Goal: Task Accomplishment & Management: Manage account settings

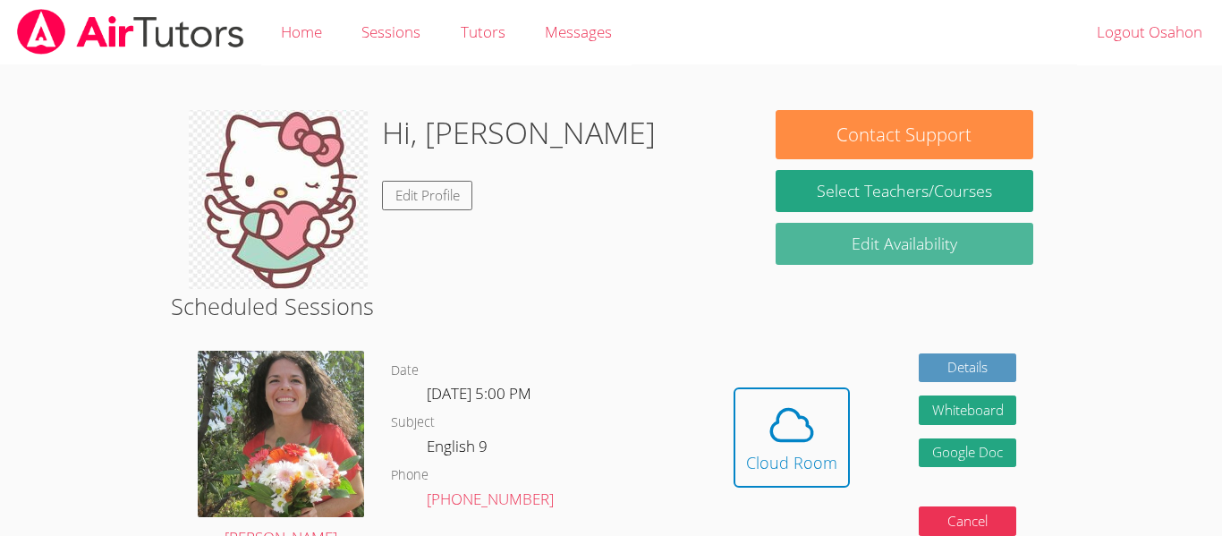
click at [816, 251] on link "Edit Availability" at bounding box center [905, 244] width 258 height 42
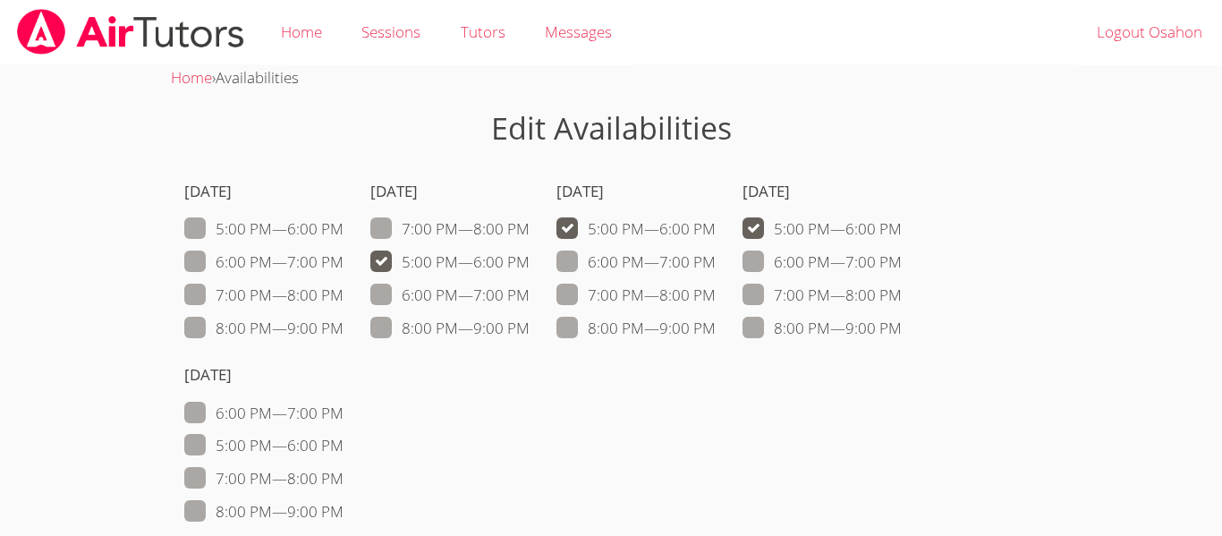
click at [716, 256] on span at bounding box center [716, 261] width 0 height 21
click at [716, 256] on input "6:00 PM — 7:00 PM" at bounding box center [723, 258] width 15 height 15
checkbox input "true"
click at [589, 239] on label "5:00 PM — 6:00 PM" at bounding box center [636, 228] width 159 height 23
click at [716, 233] on input "5:00 PM — 6:00 PM" at bounding box center [723, 224] width 15 height 15
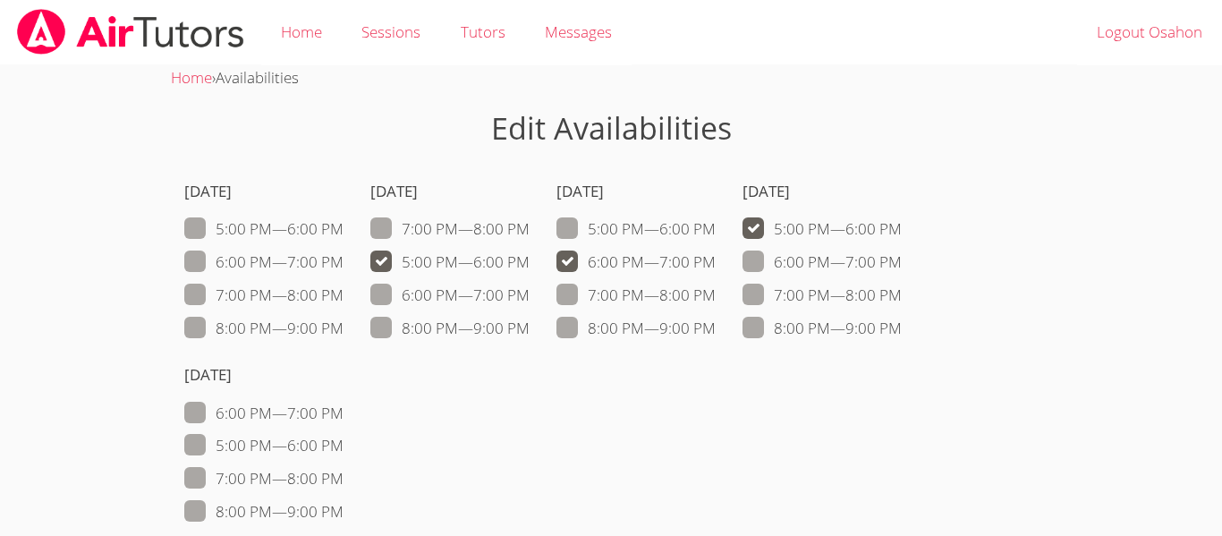
checkbox input "false"
click at [902, 264] on span at bounding box center [902, 261] width 0 height 21
click at [902, 264] on input "6:00 PM — 7:00 PM" at bounding box center [909, 258] width 15 height 15
checkbox input "true"
click at [774, 239] on label "5:00 PM — 6:00 PM" at bounding box center [822, 228] width 159 height 23
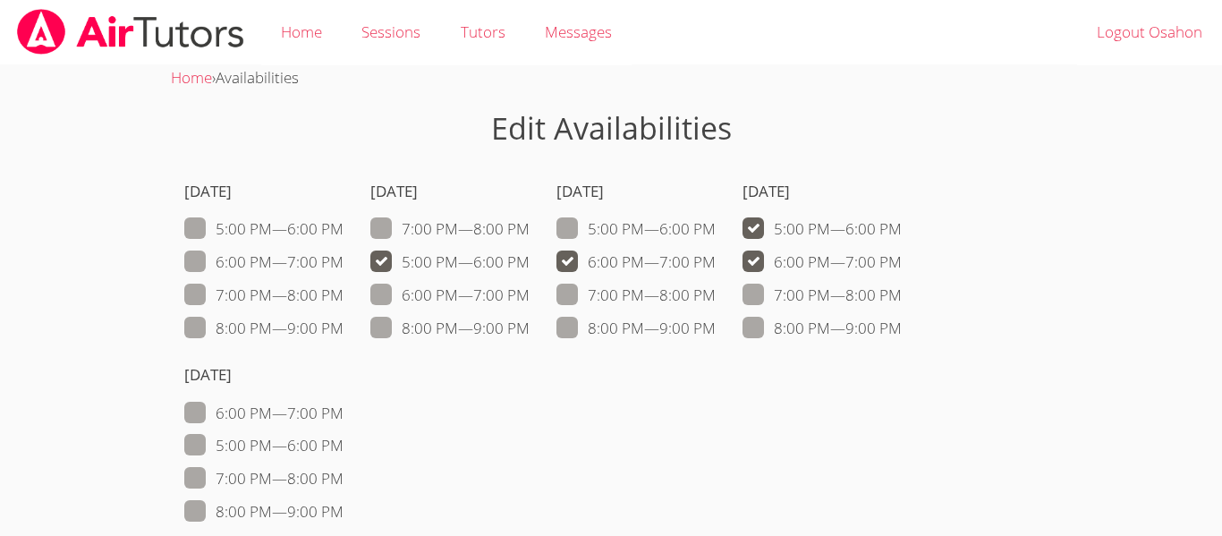
click at [902, 233] on input "5:00 PM — 6:00 PM" at bounding box center [909, 224] width 15 height 15
checkbox input "false"
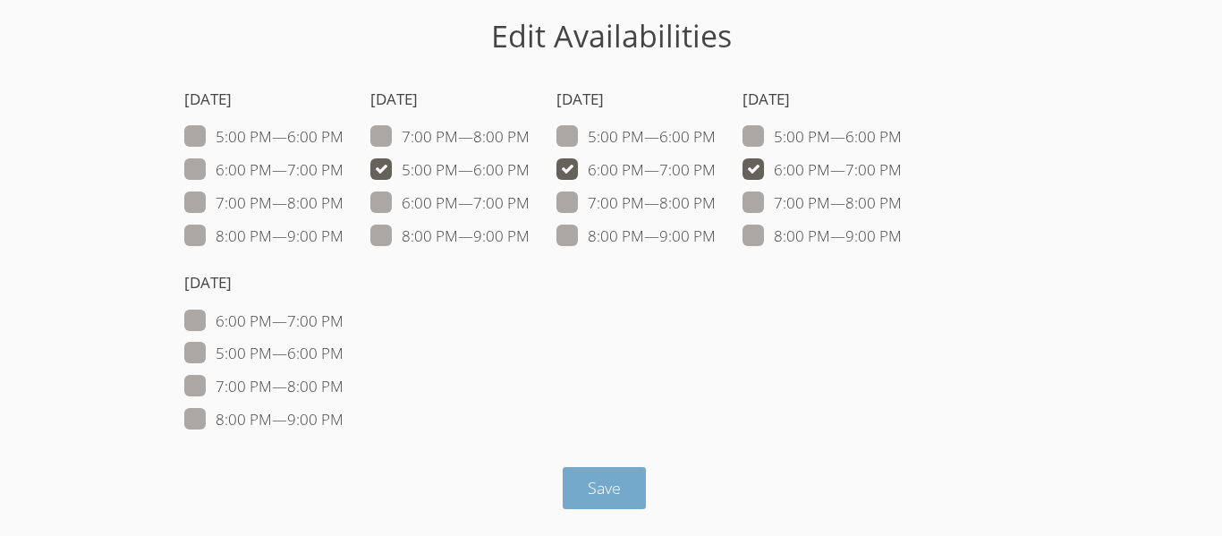
click at [612, 501] on button "Save" at bounding box center [604, 488] width 83 height 42
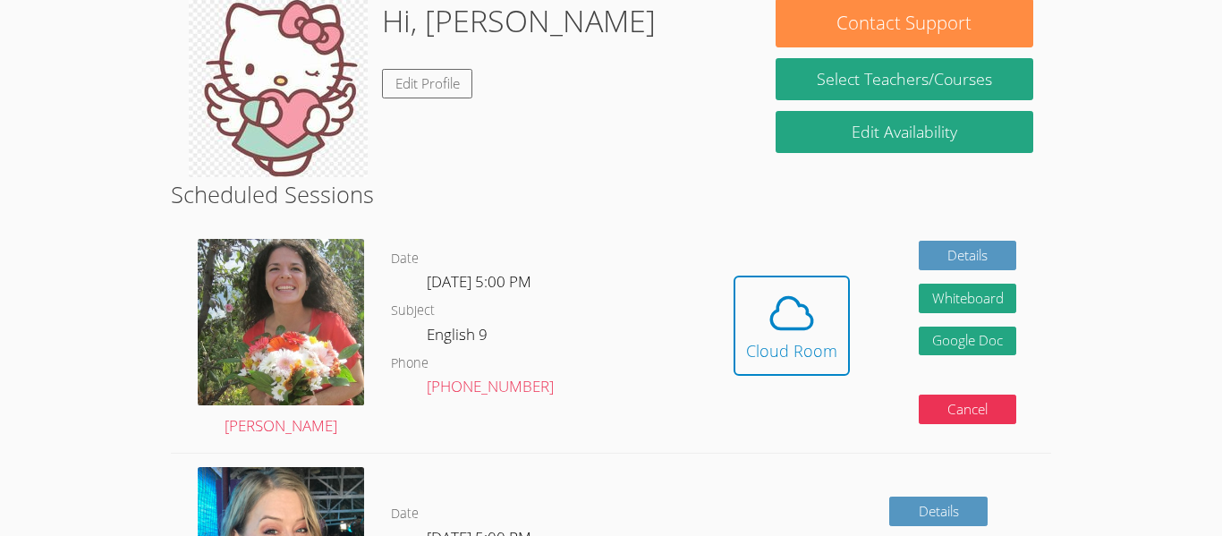
scroll to position [172, 0]
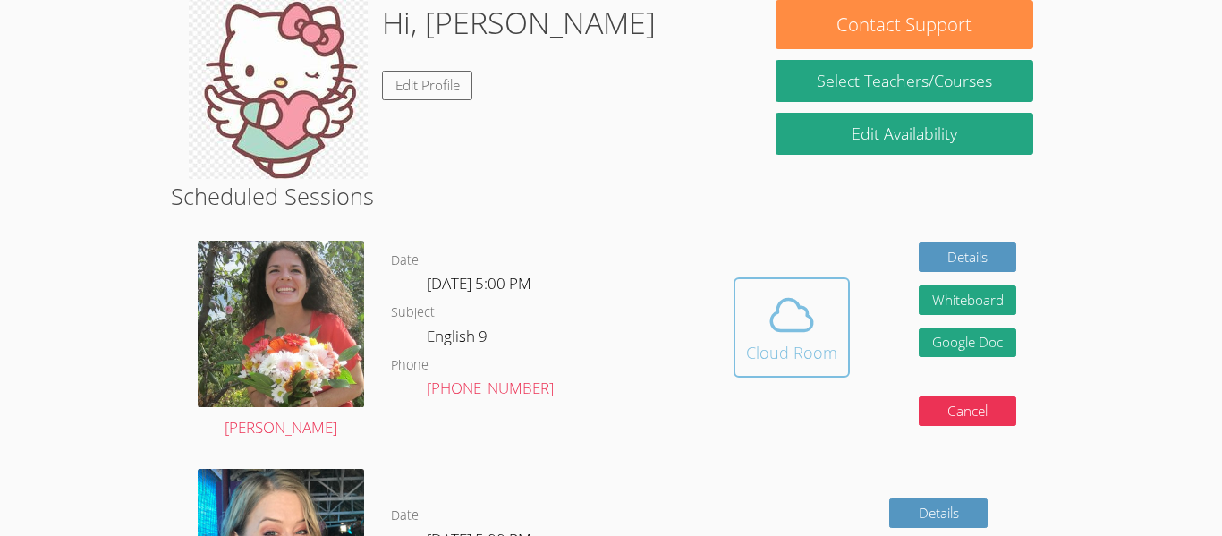
click at [753, 323] on span at bounding box center [791, 315] width 91 height 50
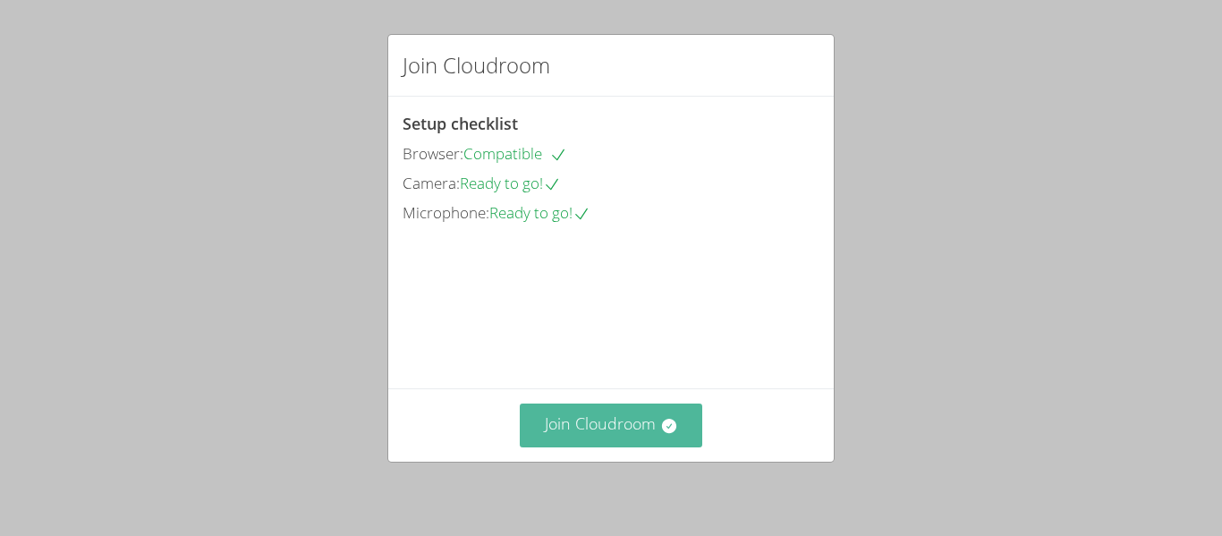
click at [590, 427] on button "Join Cloudroom" at bounding box center [611, 426] width 183 height 44
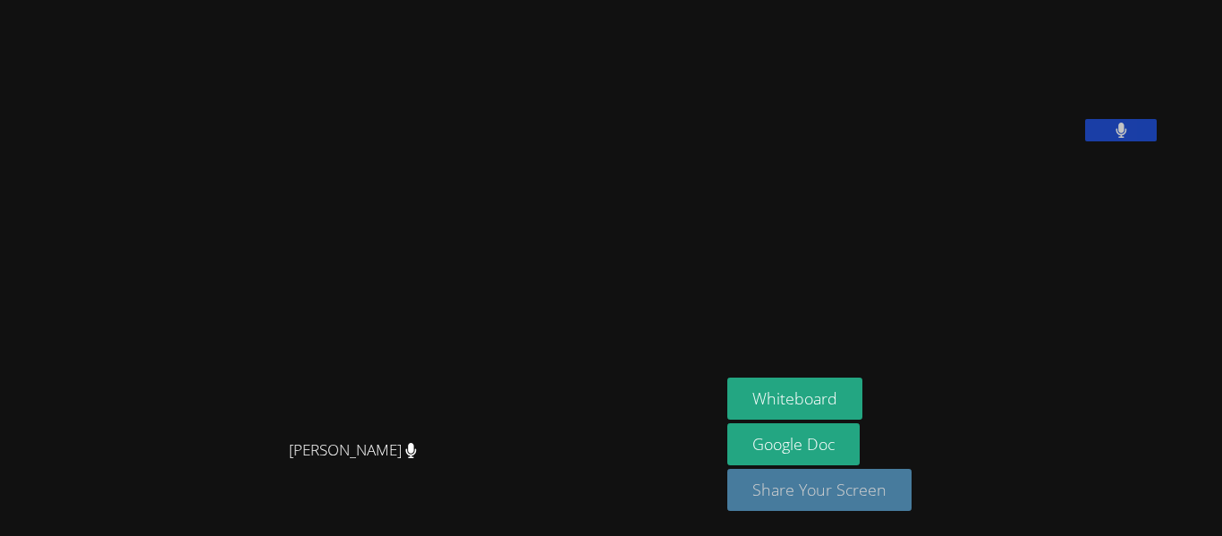
click at [912, 484] on button "Share Your Screen" at bounding box center [819, 490] width 184 height 42
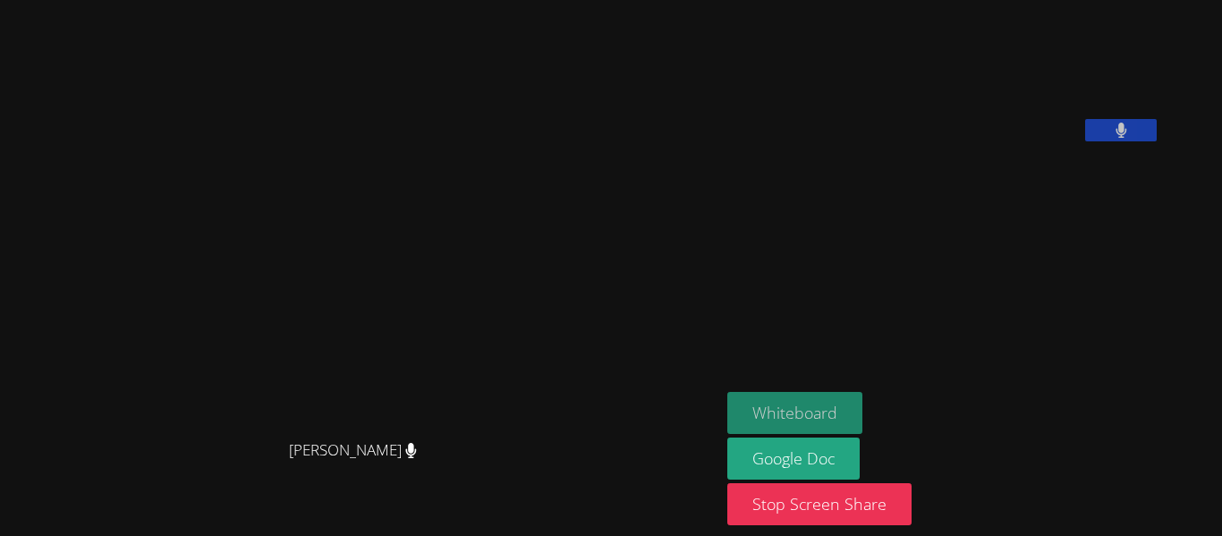
click at [863, 416] on button "Whiteboard" at bounding box center [794, 413] width 135 height 42
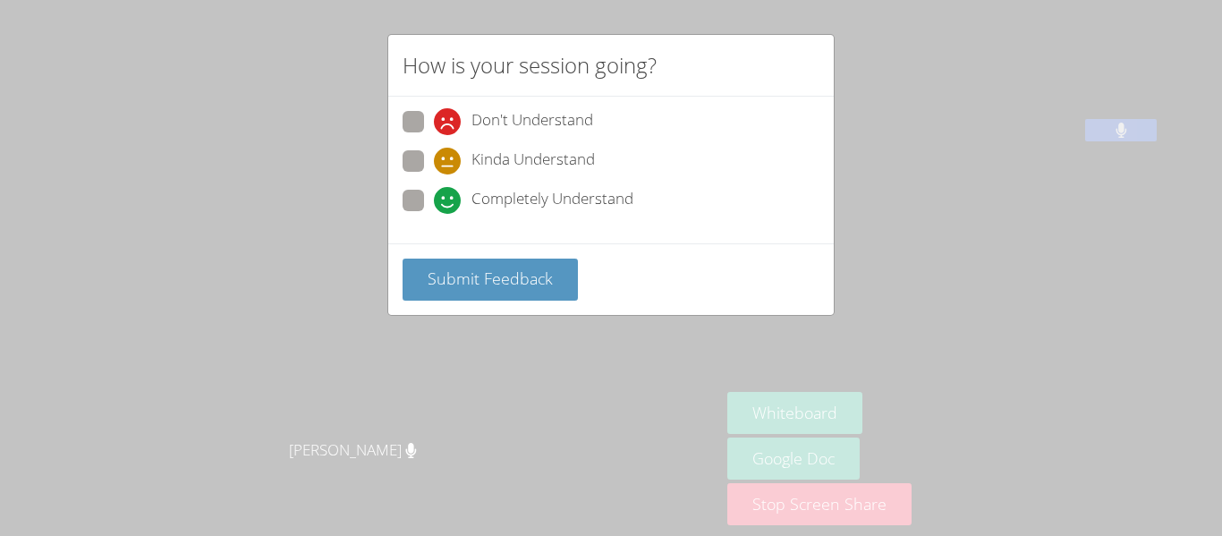
click at [434, 174] on span at bounding box center [434, 174] width 0 height 0
click at [434, 154] on input "Kinda Understand" at bounding box center [441, 157] width 15 height 15
radio input "true"
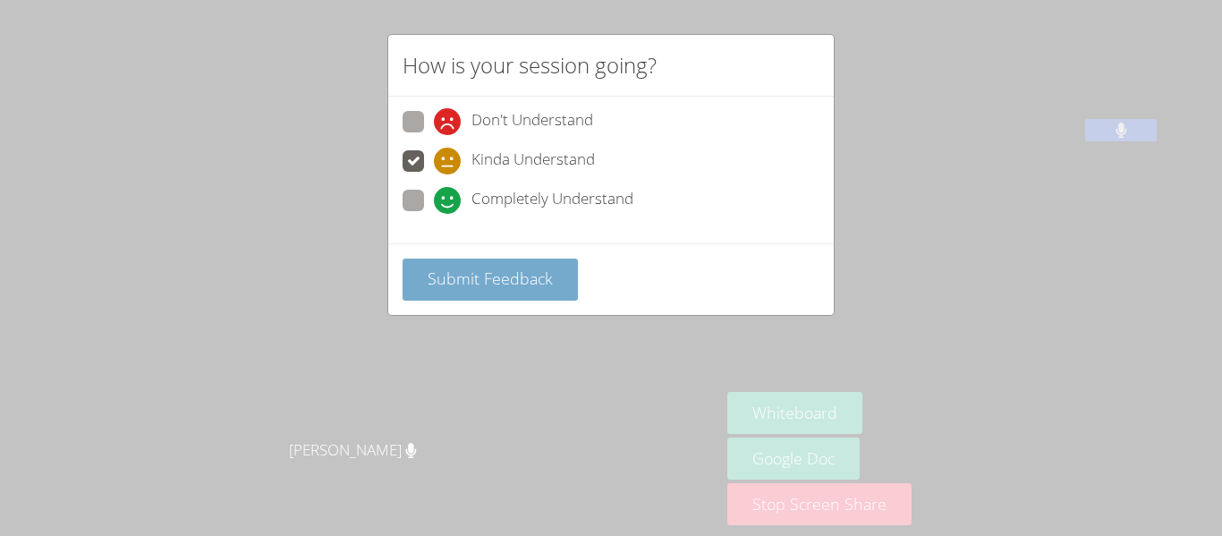
click at [472, 277] on span "Submit Feedback" at bounding box center [490, 278] width 125 height 21
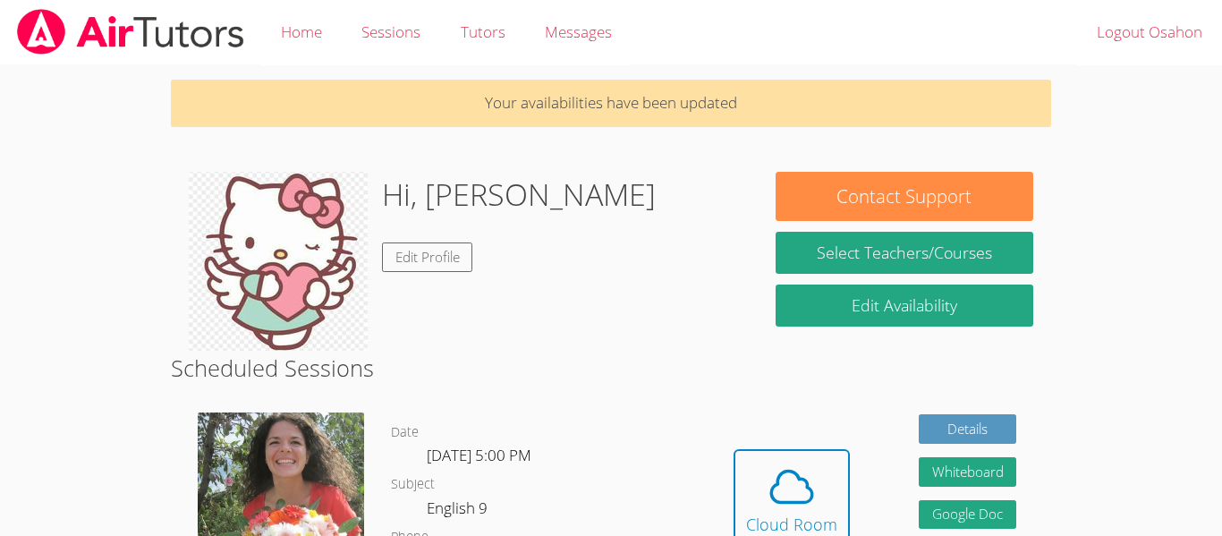
scroll to position [172, 0]
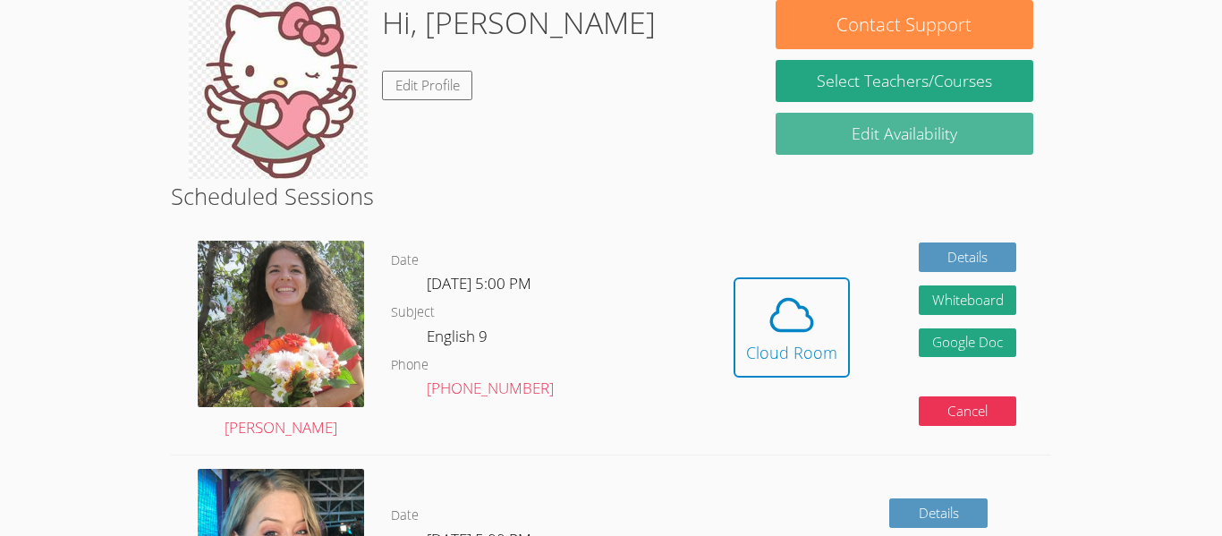
click at [840, 138] on link "Edit Availability" at bounding box center [905, 134] width 258 height 42
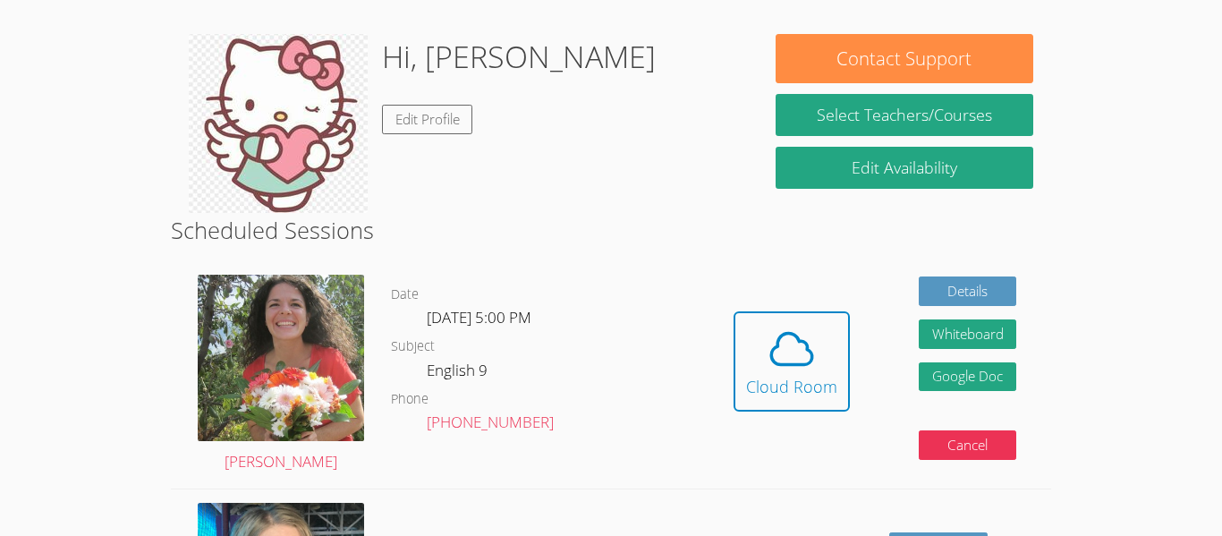
scroll to position [133, 0]
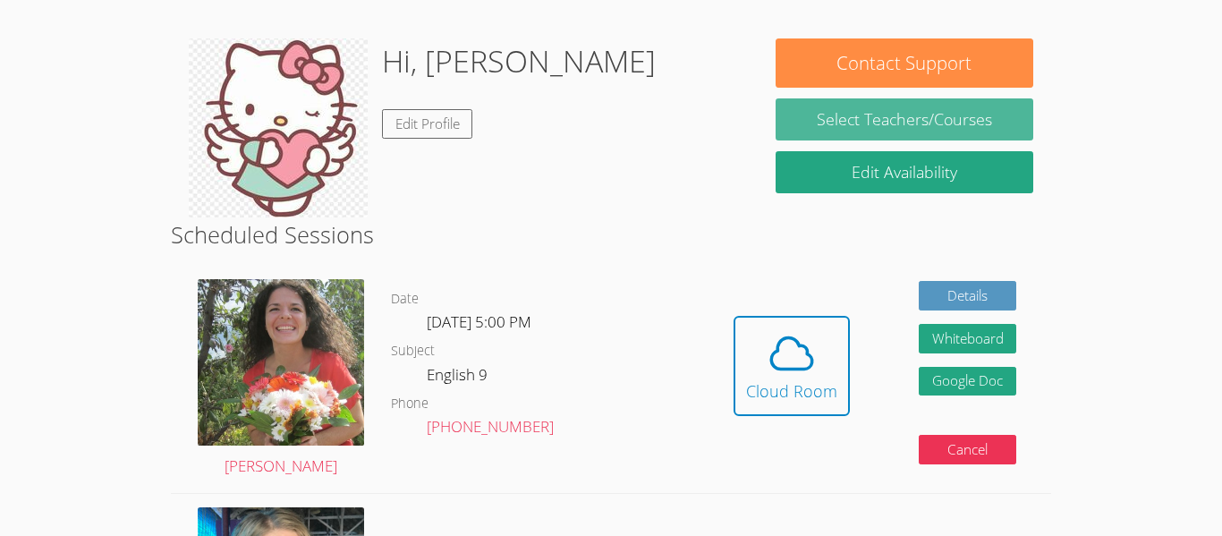
click at [853, 131] on link "Select Teachers/Courses" at bounding box center [905, 119] width 258 height 42
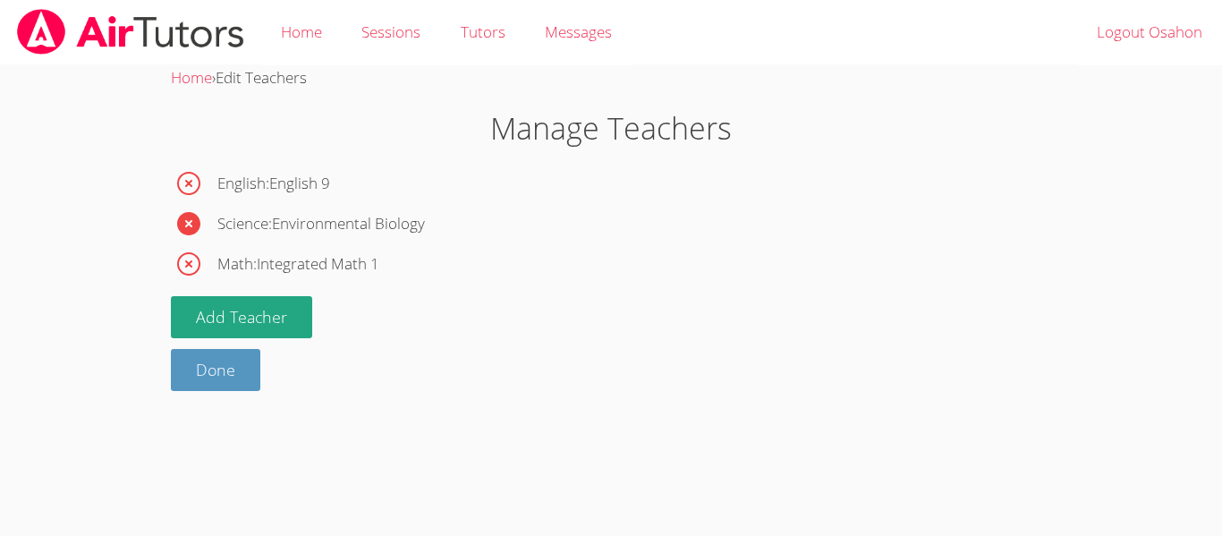
click at [195, 219] on icon "button" at bounding box center [188, 223] width 23 height 23
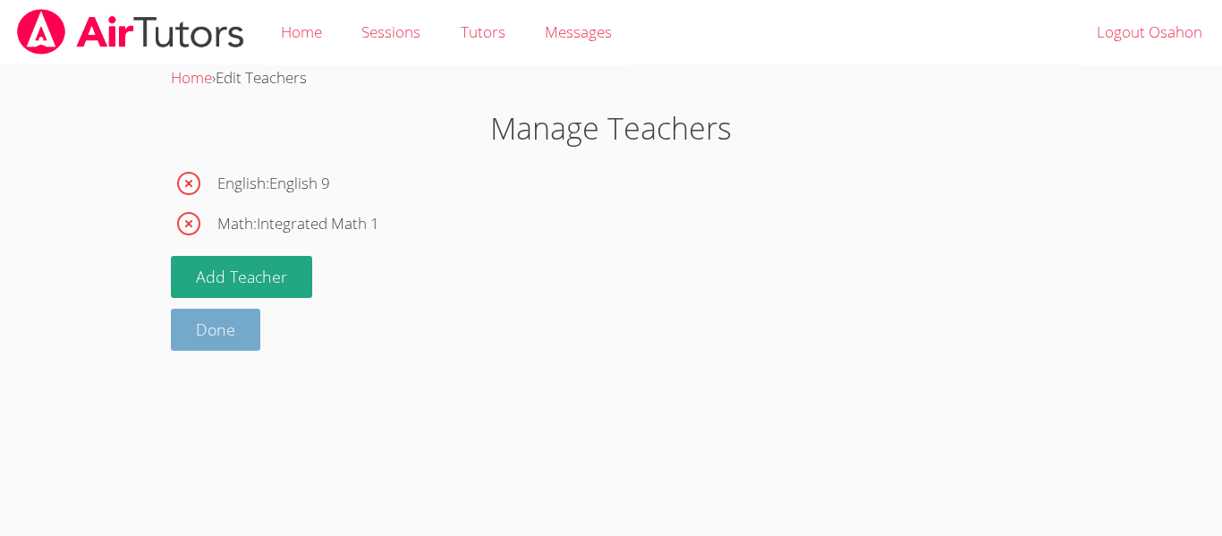
click at [229, 318] on link "Done" at bounding box center [215, 330] width 89 height 42
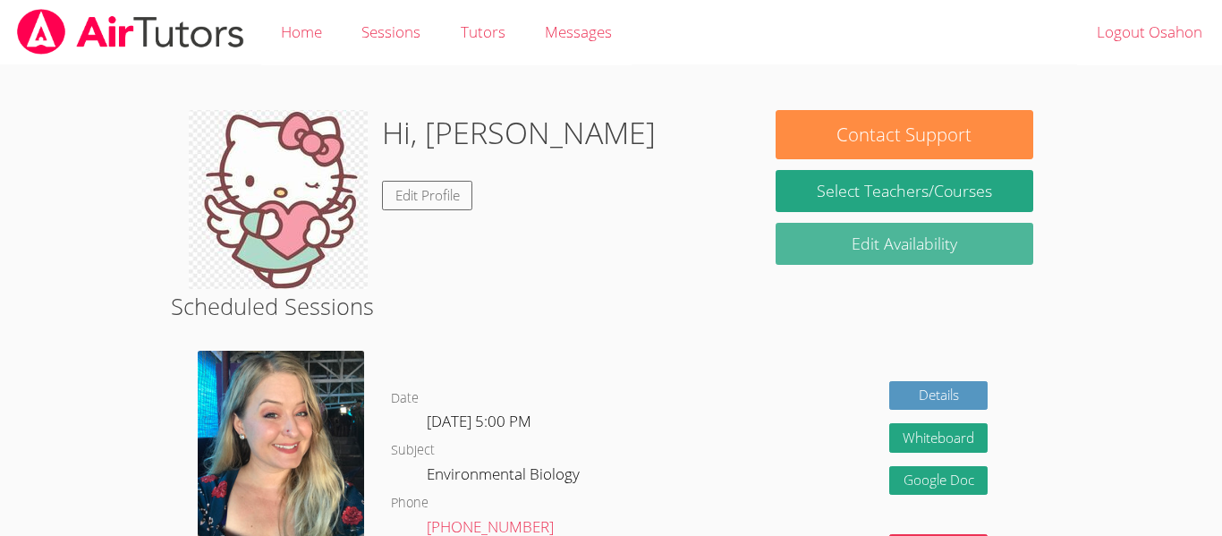
click at [828, 233] on link "Edit Availability" at bounding box center [905, 244] width 258 height 42
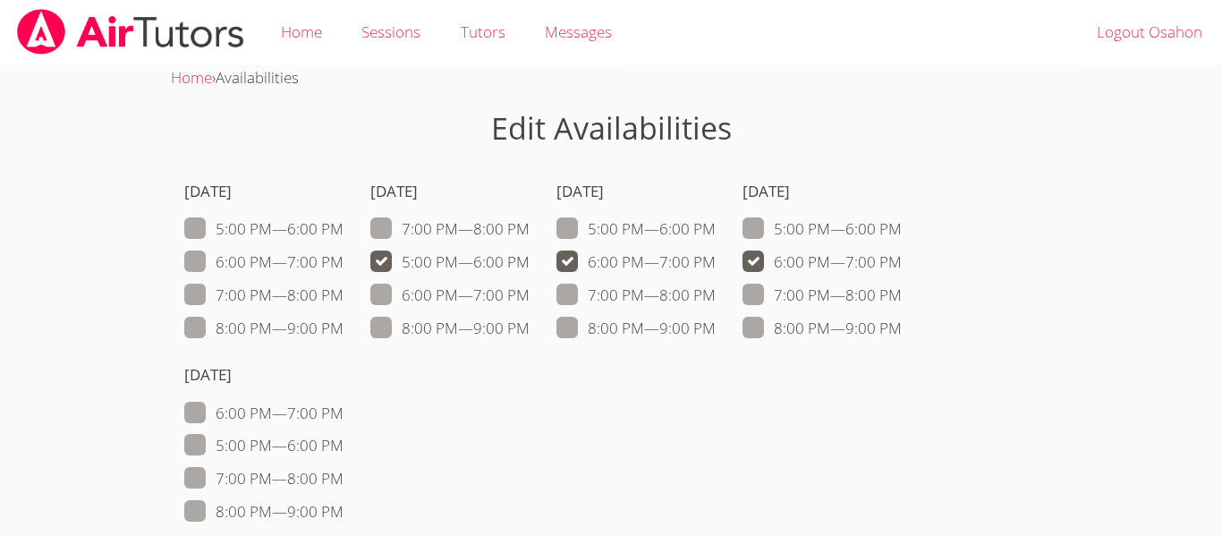
scroll to position [4, 0]
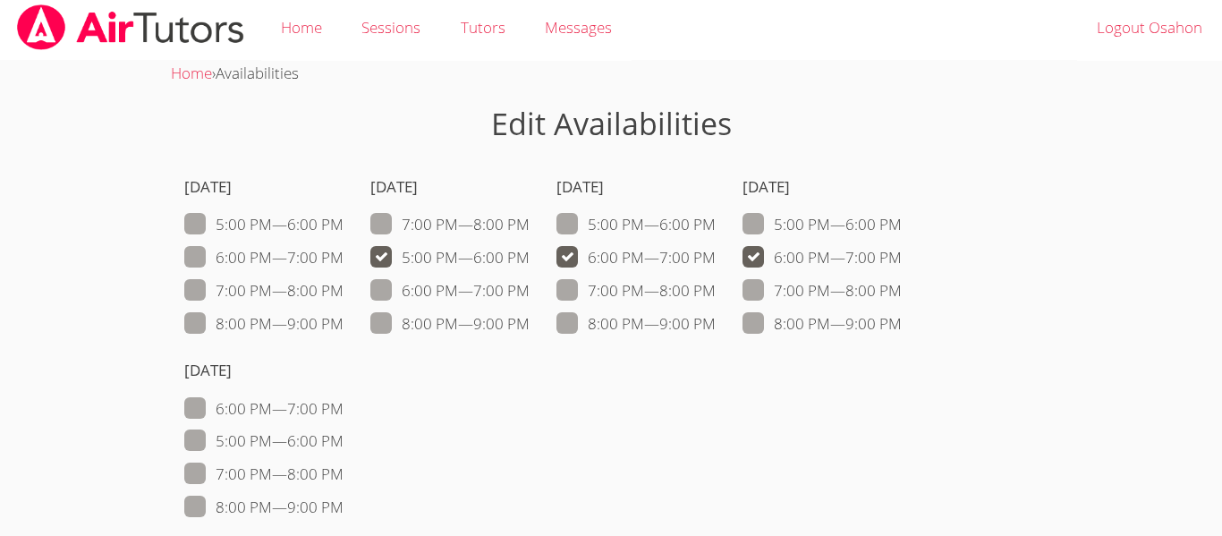
click at [902, 219] on span at bounding box center [902, 224] width 0 height 21
click at [902, 219] on input "5:00 PM — 6:00 PM" at bounding box center [909, 220] width 15 height 15
click at [902, 227] on span at bounding box center [902, 224] width 0 height 21
click at [902, 227] on input "5:00 PM — 6:00 PM" at bounding box center [909, 220] width 15 height 15
click at [902, 229] on span at bounding box center [902, 224] width 0 height 21
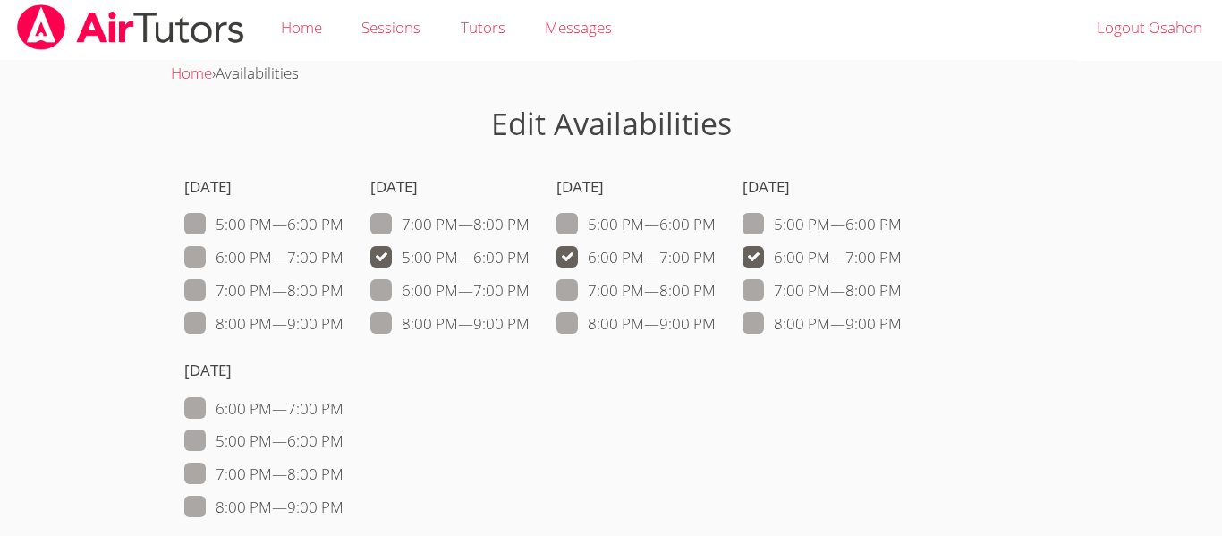
click at [902, 228] on input "5:00 PM — 6:00 PM" at bounding box center [909, 220] width 15 height 15
checkbox input "true"
click at [902, 247] on span at bounding box center [902, 257] width 0 height 21
click at [902, 247] on input "6:00 PM — 7:00 PM" at bounding box center [909, 253] width 15 height 15
checkbox input "false"
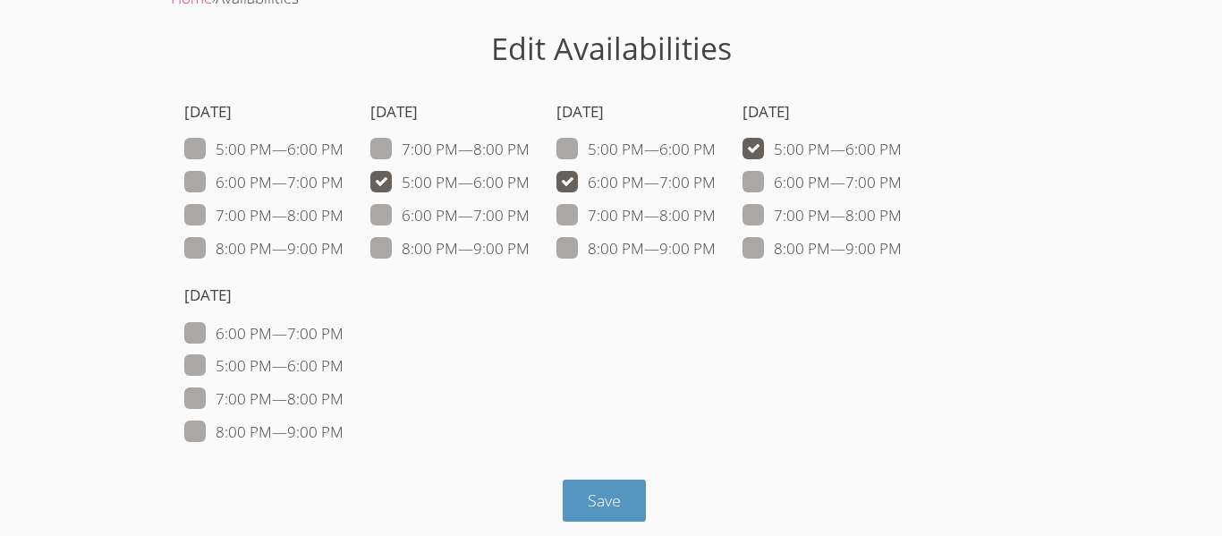
scroll to position [92, 0]
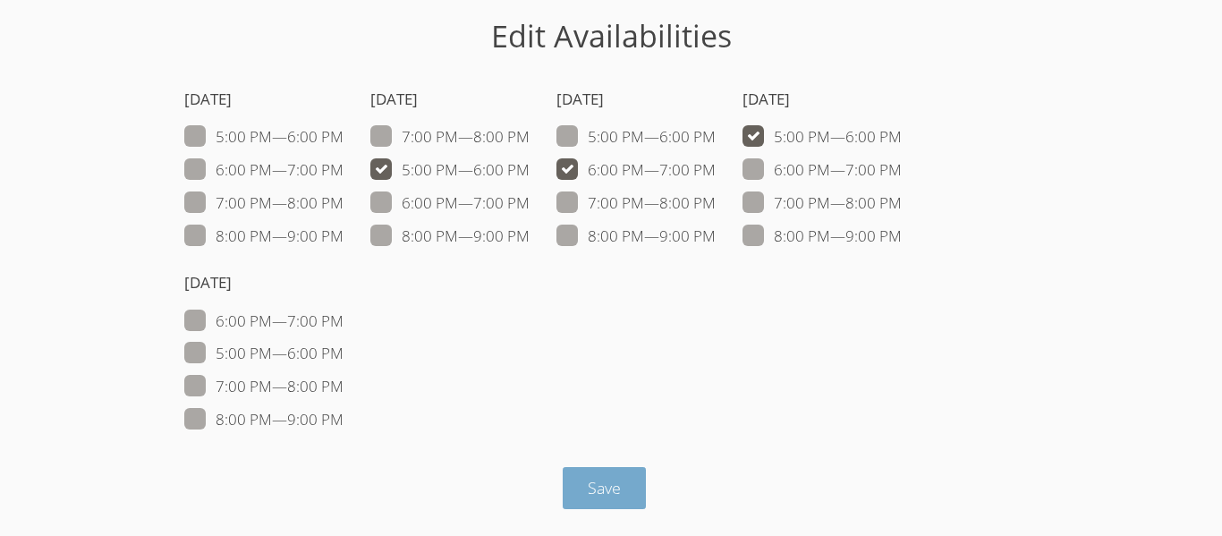
click at [588, 483] on span "Save" at bounding box center [604, 487] width 33 height 21
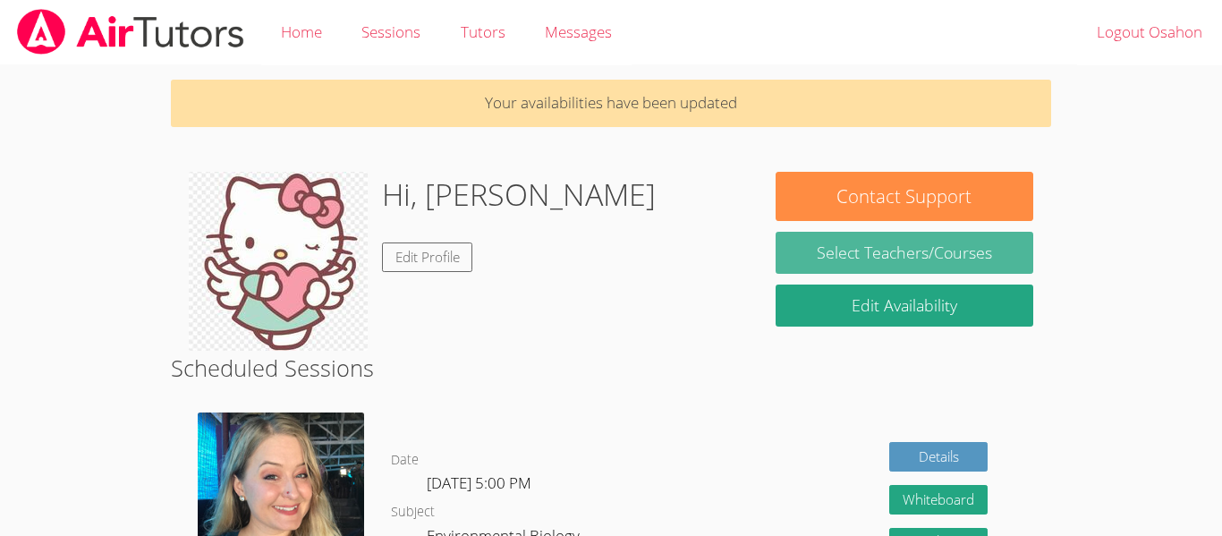
click at [837, 254] on link "Select Teachers/Courses" at bounding box center [905, 253] width 258 height 42
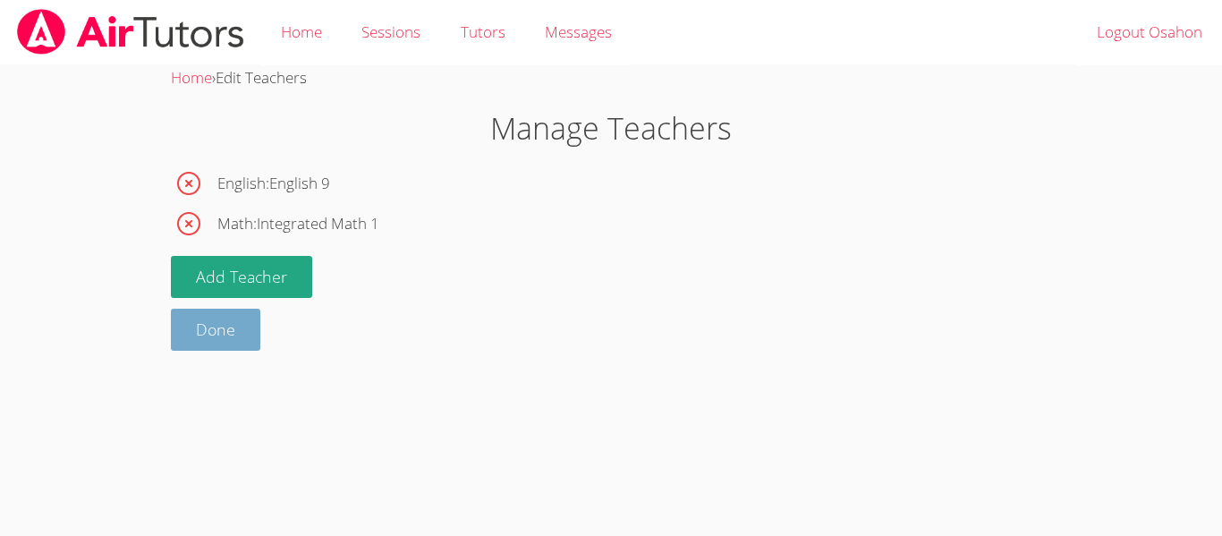
click at [214, 328] on link "Done" at bounding box center [215, 330] width 89 height 42
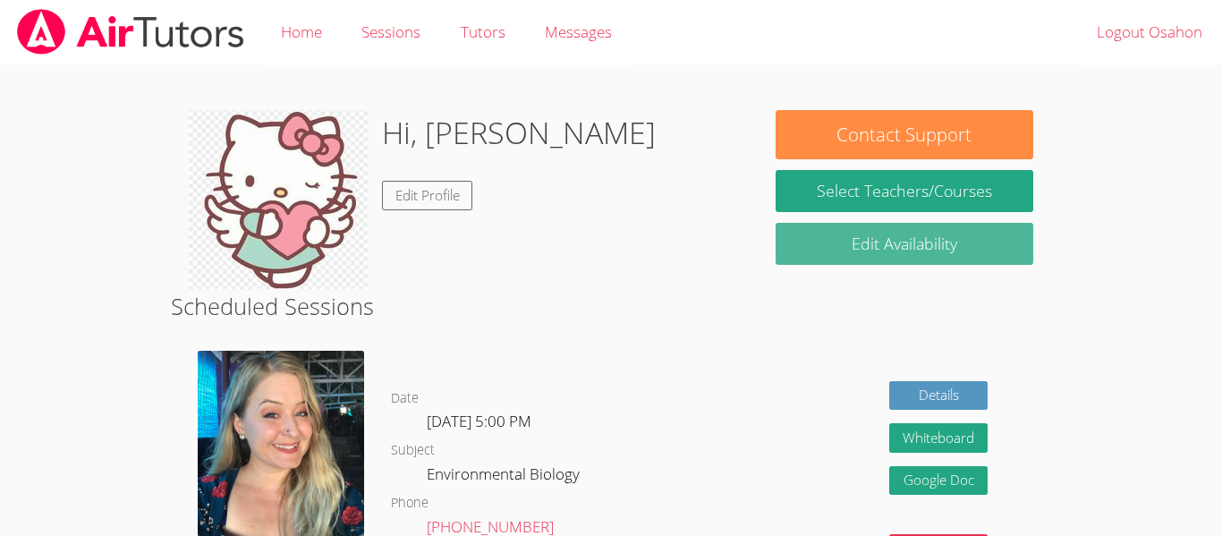
click at [809, 262] on link "Edit Availability" at bounding box center [905, 244] width 258 height 42
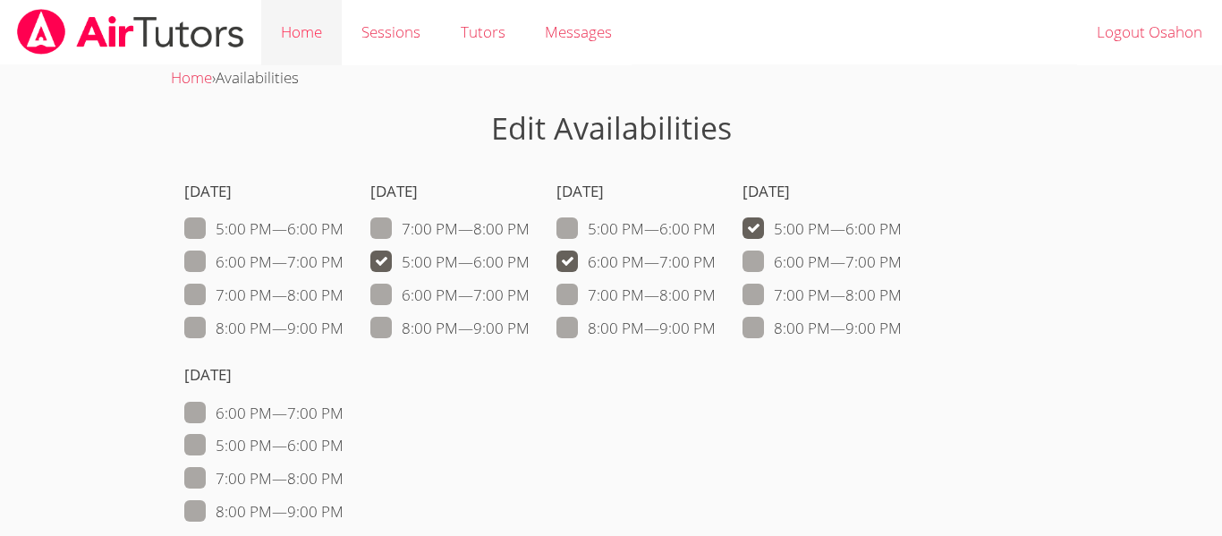
click at [302, 16] on link "Home" at bounding box center [301, 32] width 81 height 65
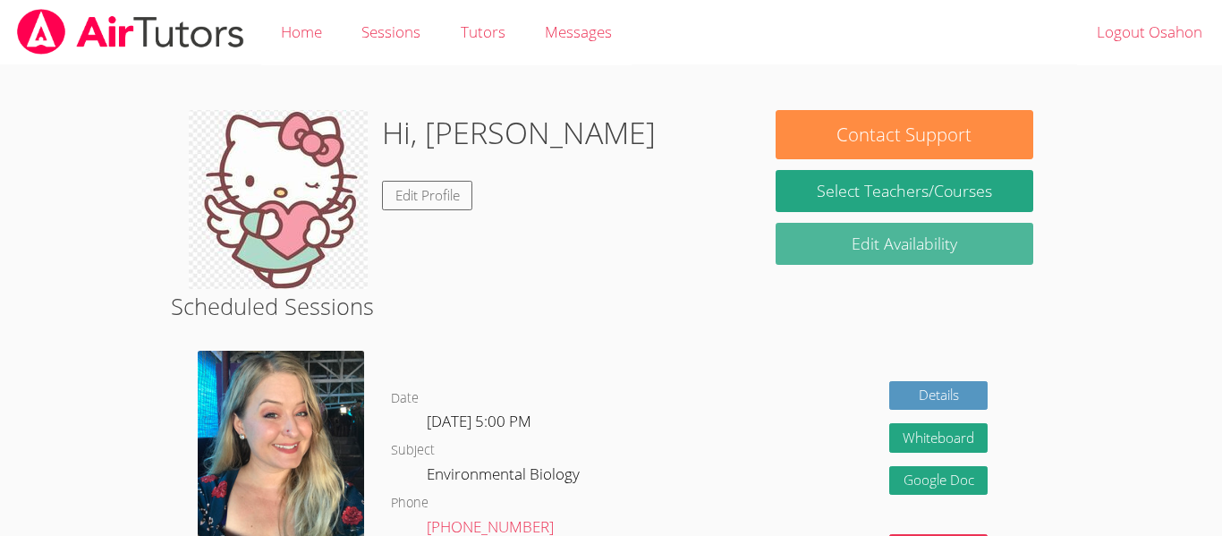
click at [807, 225] on link "Edit Availability" at bounding box center [905, 244] width 258 height 42
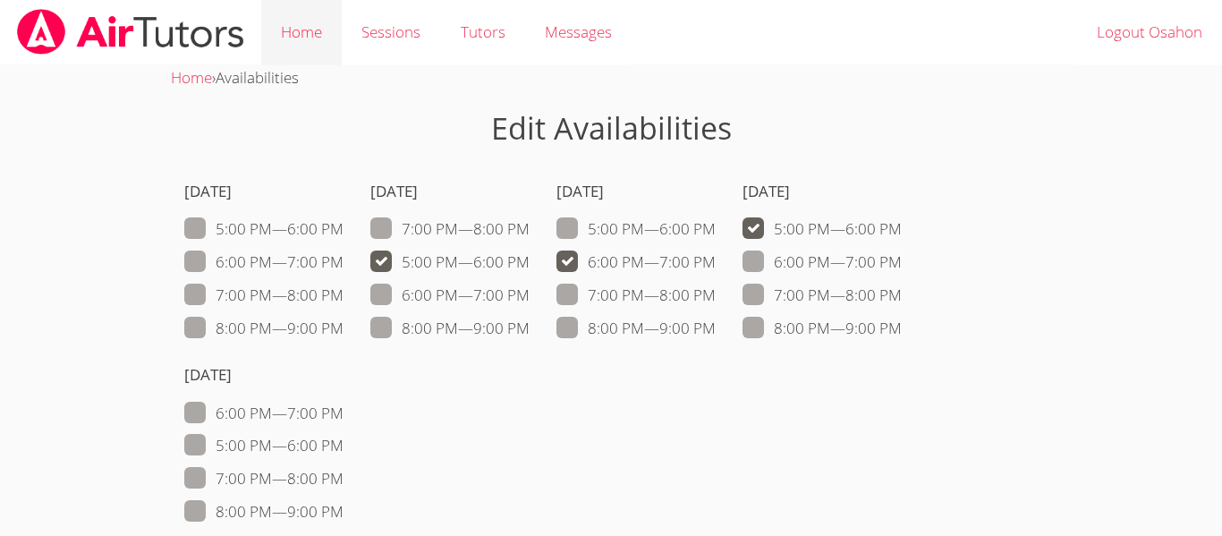
click at [306, 26] on link "Home" at bounding box center [301, 32] width 81 height 65
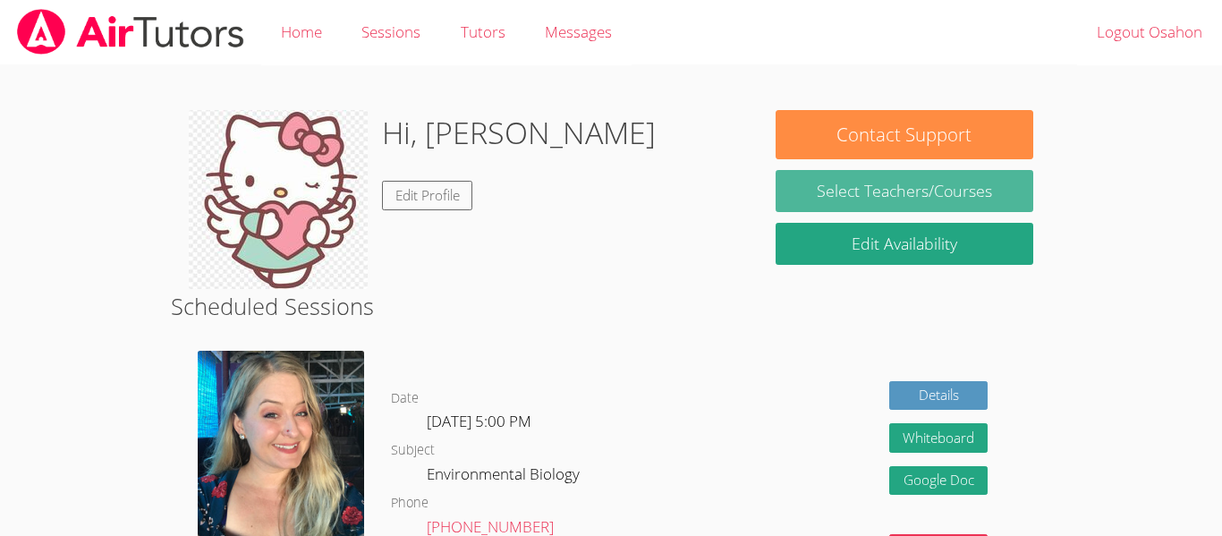
click at [854, 208] on link "Select Teachers/Courses" at bounding box center [905, 191] width 258 height 42
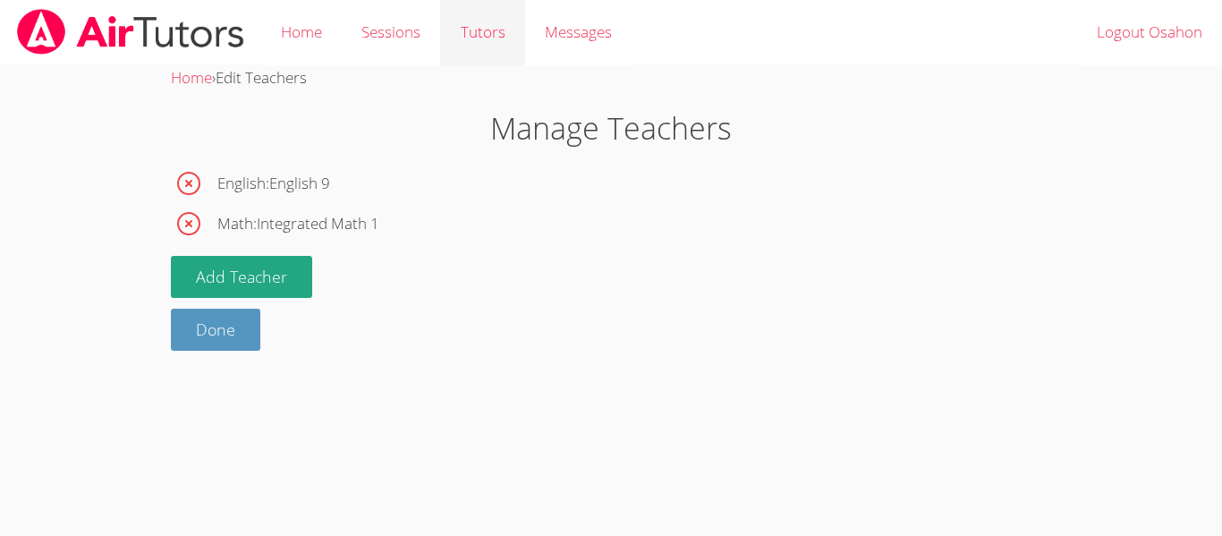
click at [478, 44] on link "Tutors" at bounding box center [482, 32] width 84 height 65
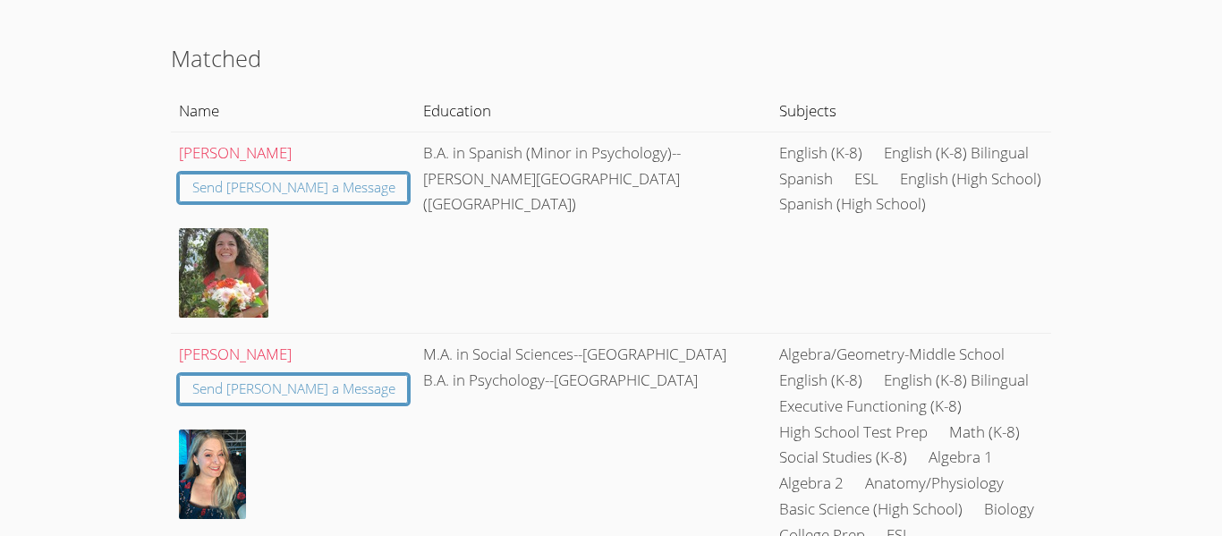
scroll to position [171, 0]
click at [315, 202] on td "[PERSON_NAME] Send [PERSON_NAME] a Message" at bounding box center [293, 230] width 245 height 201
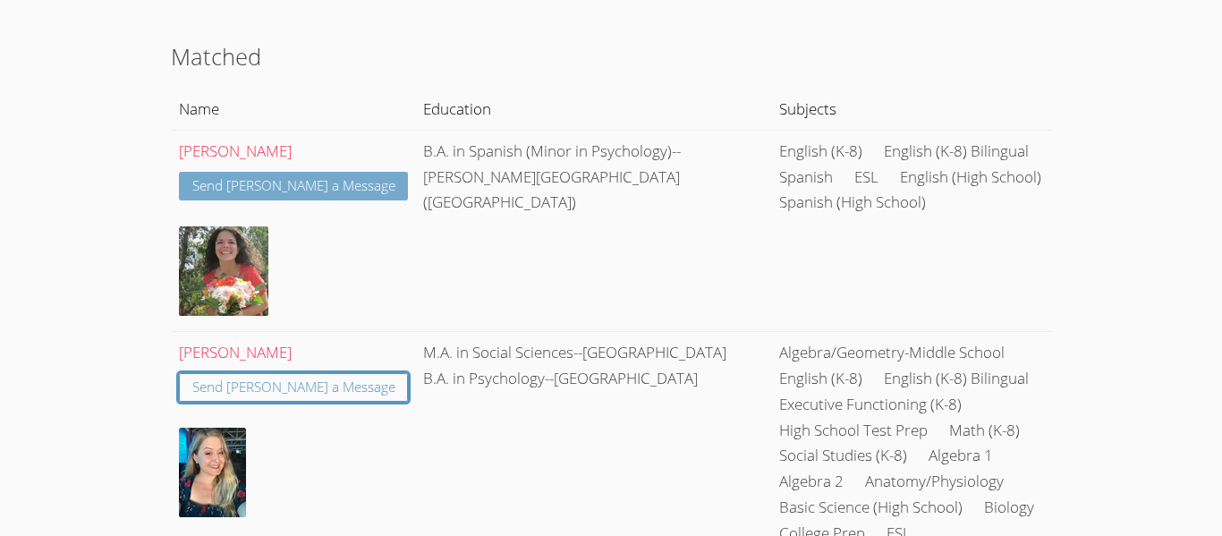
click at [304, 194] on link "Send [PERSON_NAME] a Message" at bounding box center [294, 187] width 230 height 30
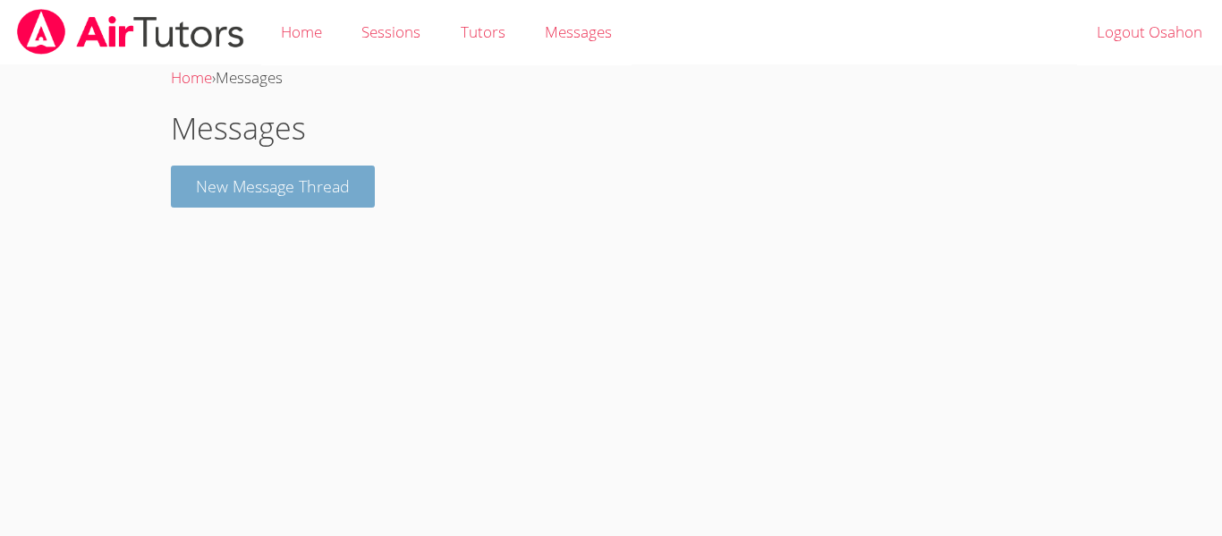
click at [315, 192] on button "New Message Thread" at bounding box center [273, 187] width 204 height 42
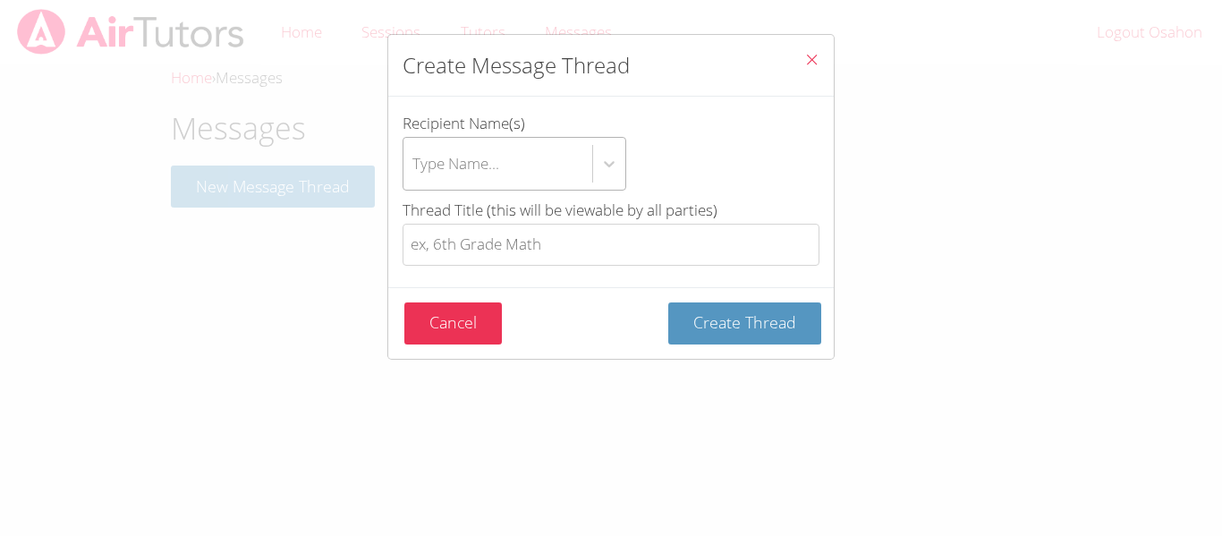
click at [525, 170] on div "Type Name..." at bounding box center [498, 164] width 189 height 52
click at [414, 170] on input "Recipient Name(s) Type Name..." at bounding box center [413, 163] width 2 height 41
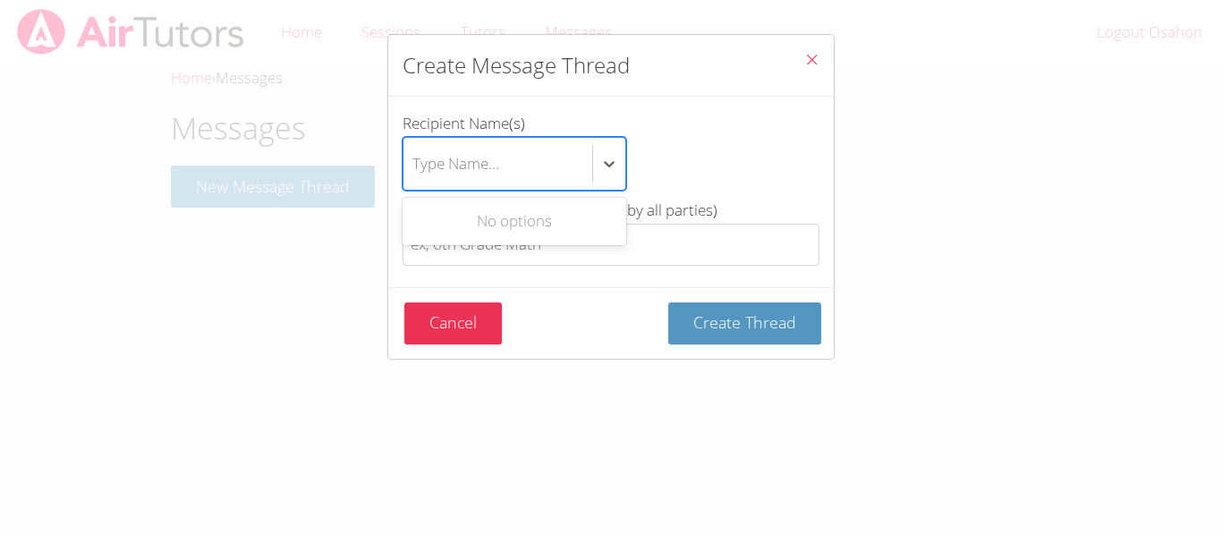
click at [785, 76] on div "Create Message Thread" at bounding box center [611, 66] width 446 height 62
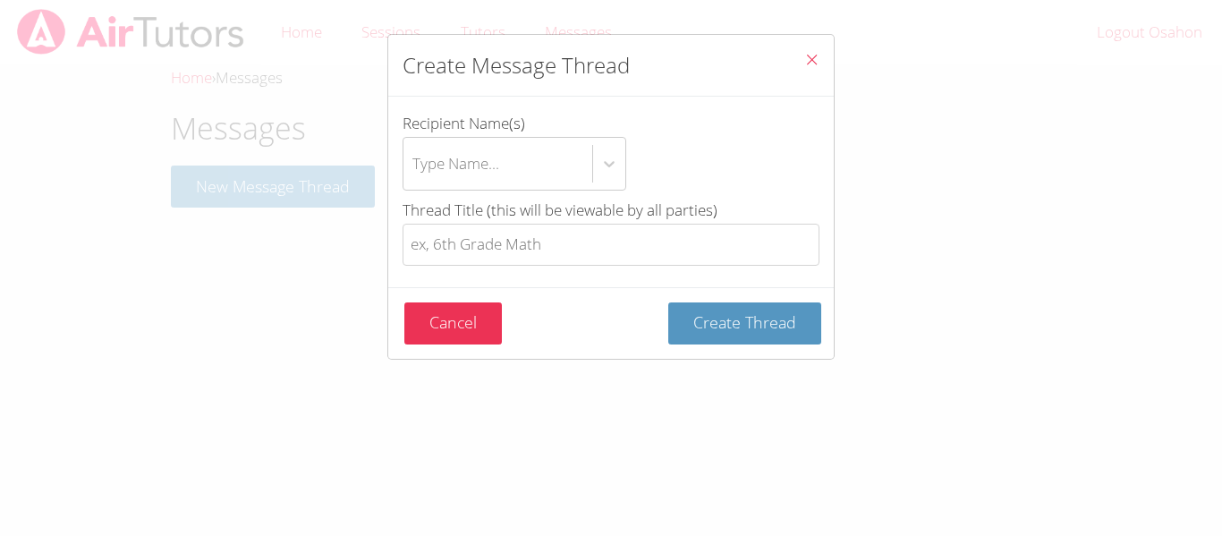
click at [785, 76] on div "Create Message Thread" at bounding box center [611, 66] width 446 height 62
click at [796, 69] on button "Close" at bounding box center [812, 62] width 44 height 55
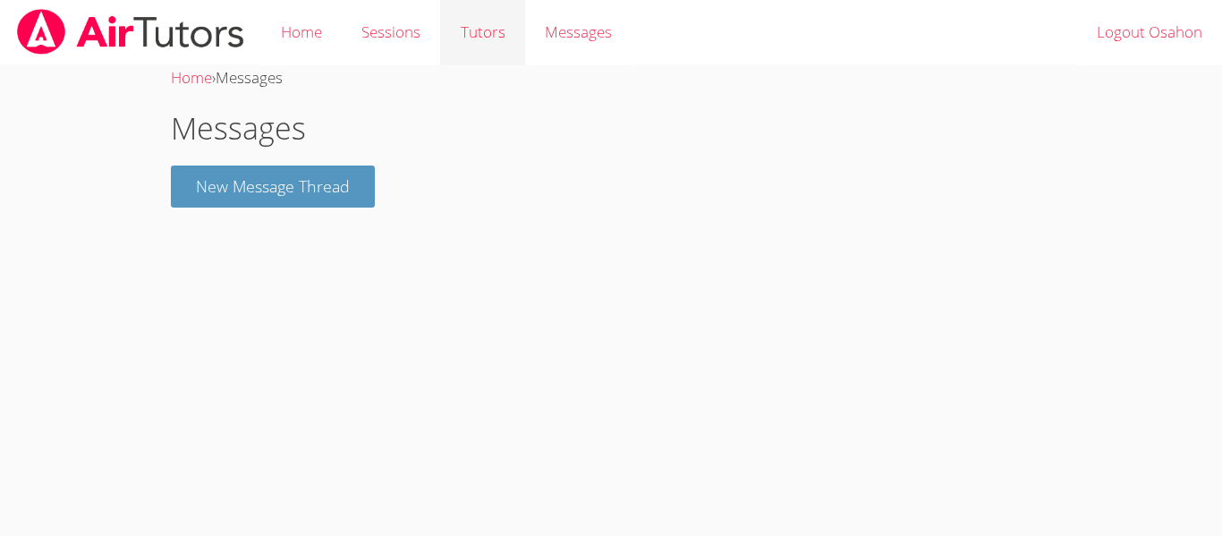
click at [456, 44] on link "Tutors" at bounding box center [482, 32] width 84 height 65
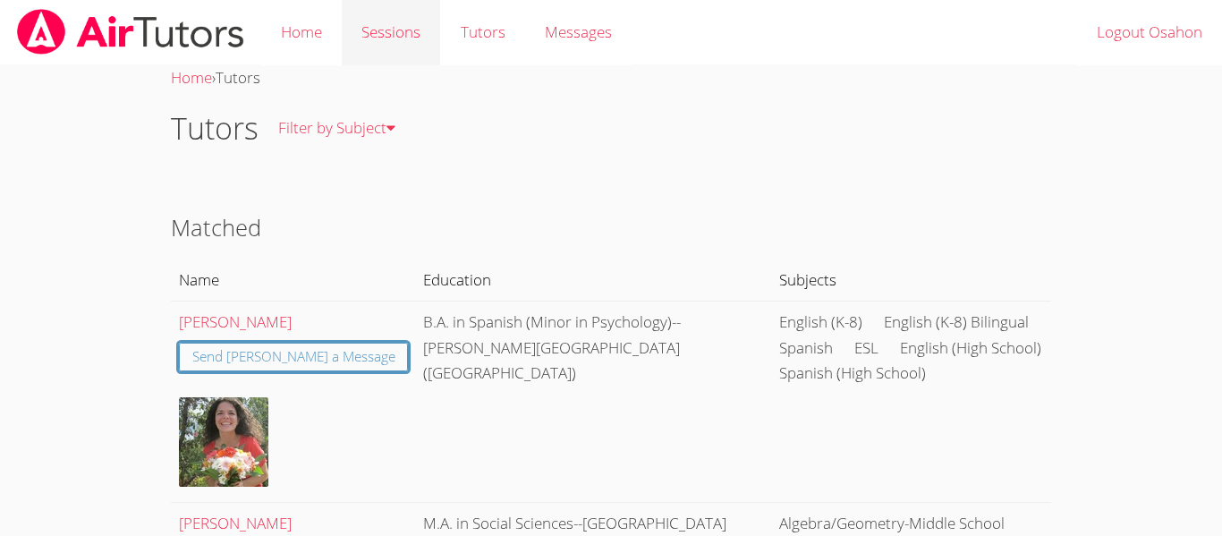
click at [383, 15] on link "Sessions" at bounding box center [391, 32] width 98 height 65
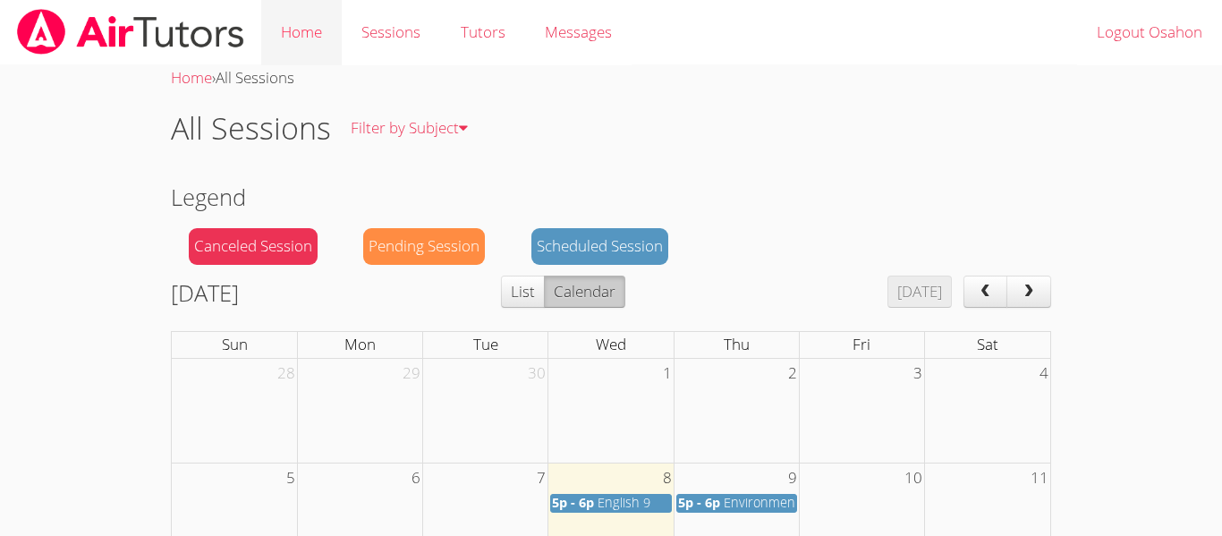
click at [338, 21] on link "Home" at bounding box center [301, 32] width 81 height 65
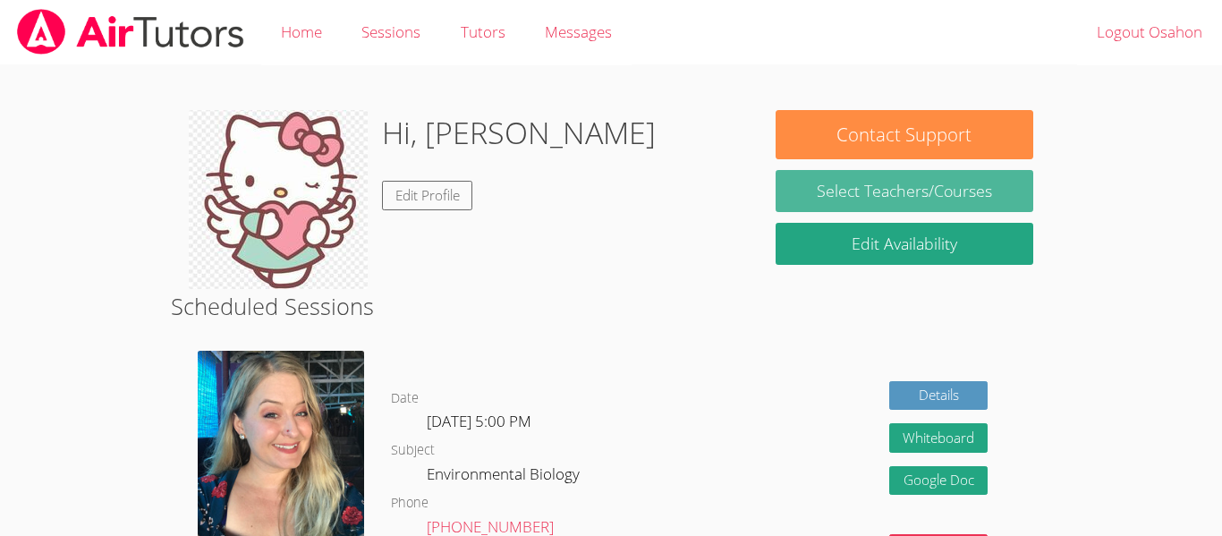
click at [845, 196] on link "Select Teachers/Courses" at bounding box center [905, 191] width 258 height 42
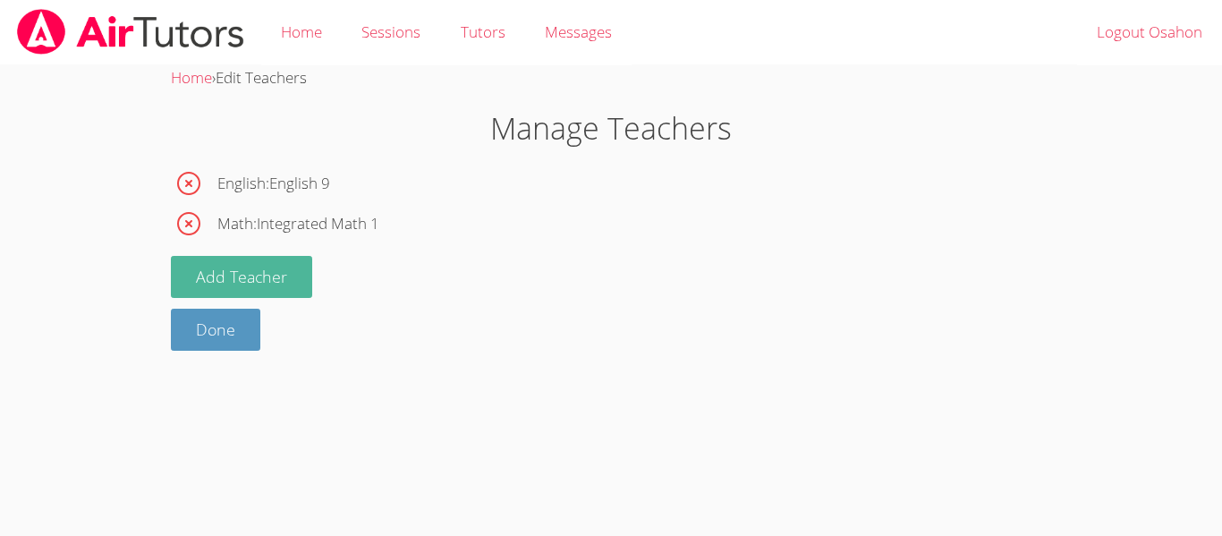
click at [229, 285] on button "Add Teacher" at bounding box center [241, 277] width 141 height 42
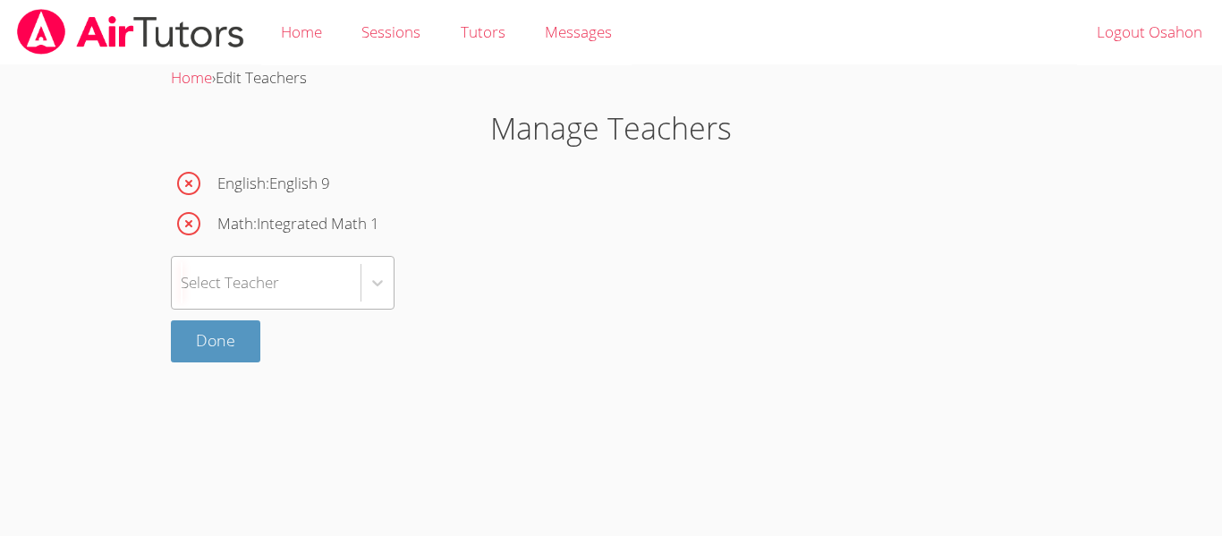
click at [280, 285] on div "Select Teacher" at bounding box center [266, 283] width 189 height 52
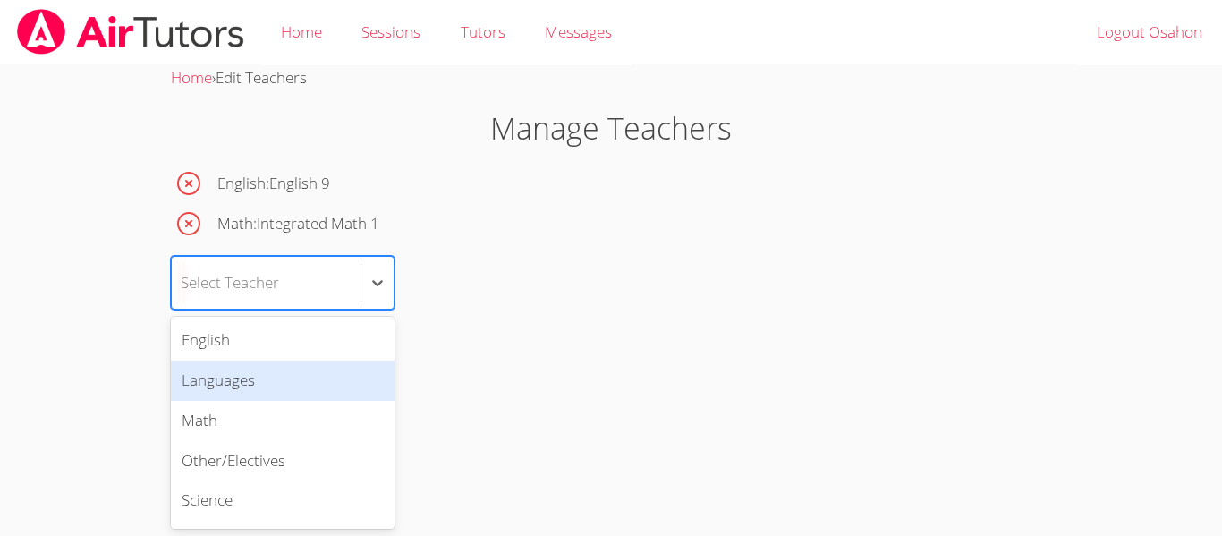
click at [257, 375] on div "Languages" at bounding box center [283, 381] width 224 height 40
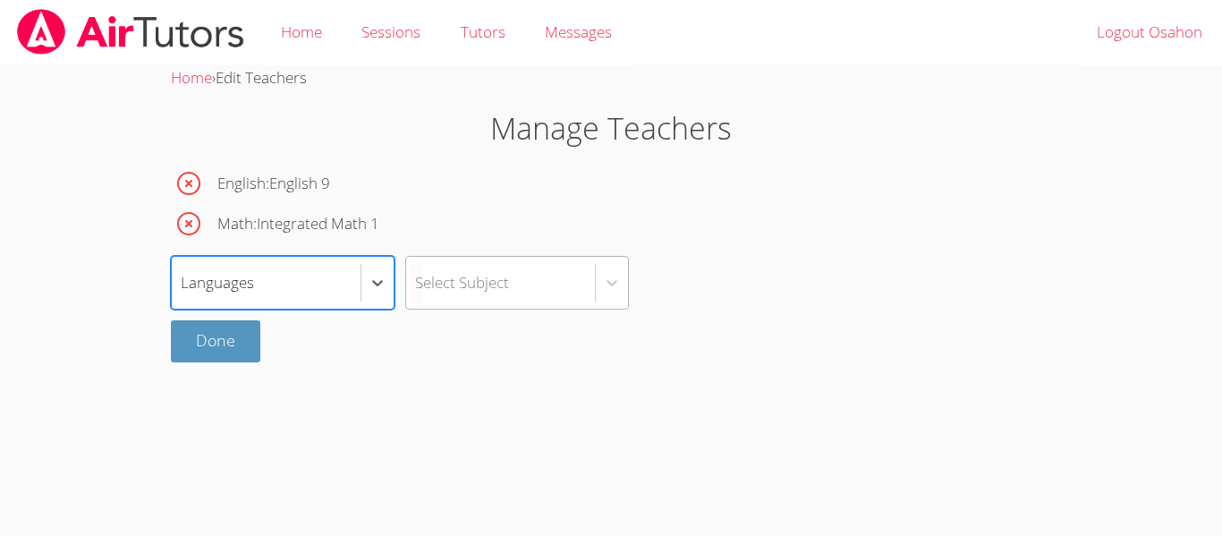
click at [505, 258] on div "Select Subject" at bounding box center [500, 283] width 189 height 52
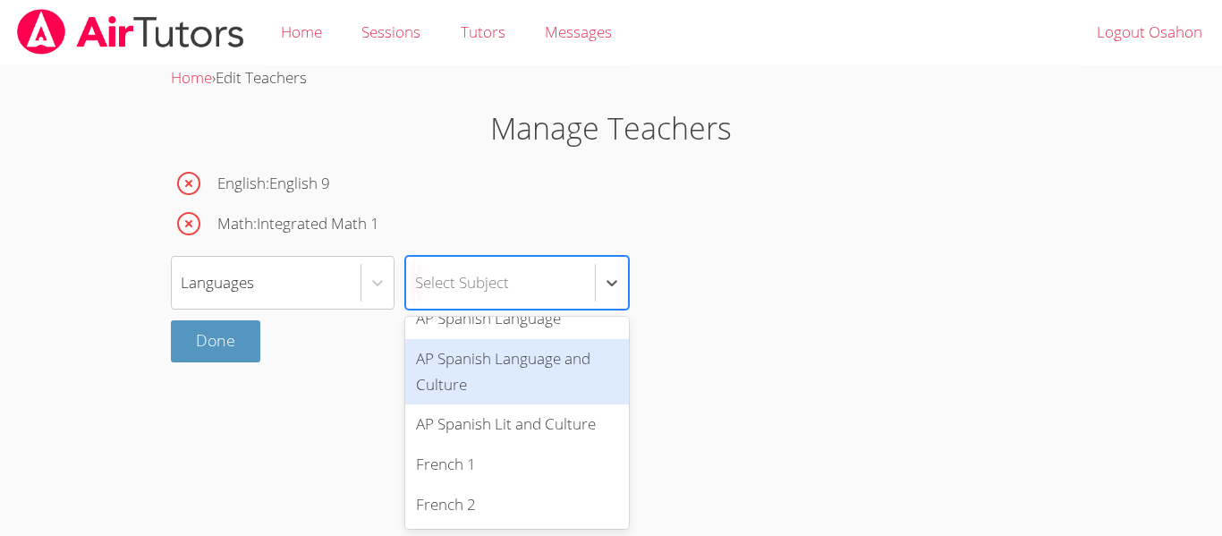
scroll to position [72, 0]
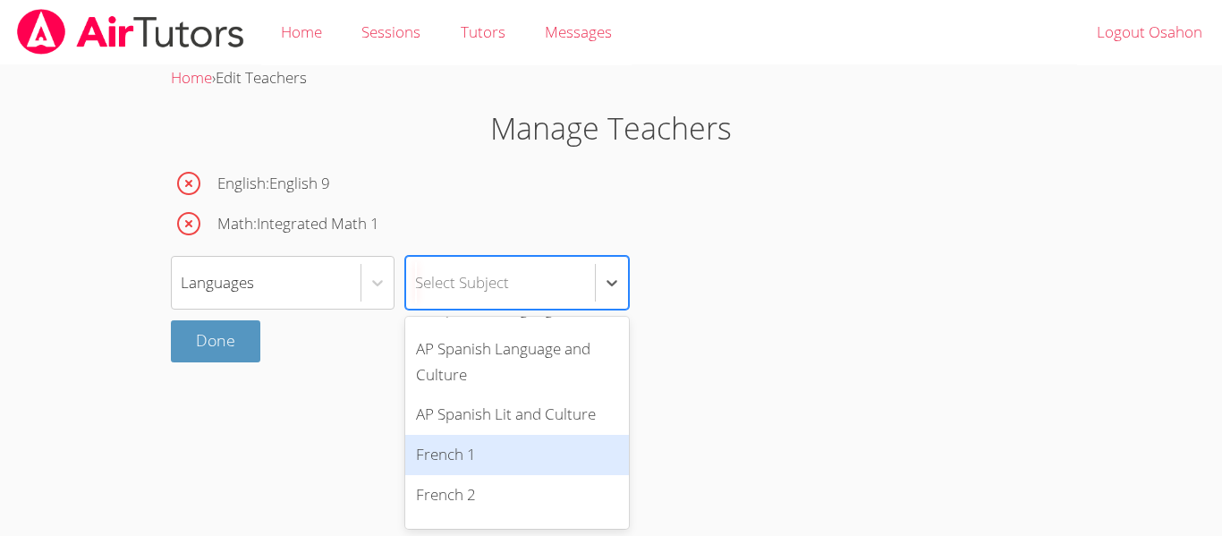
click at [495, 435] on div "French 1" at bounding box center [517, 455] width 224 height 40
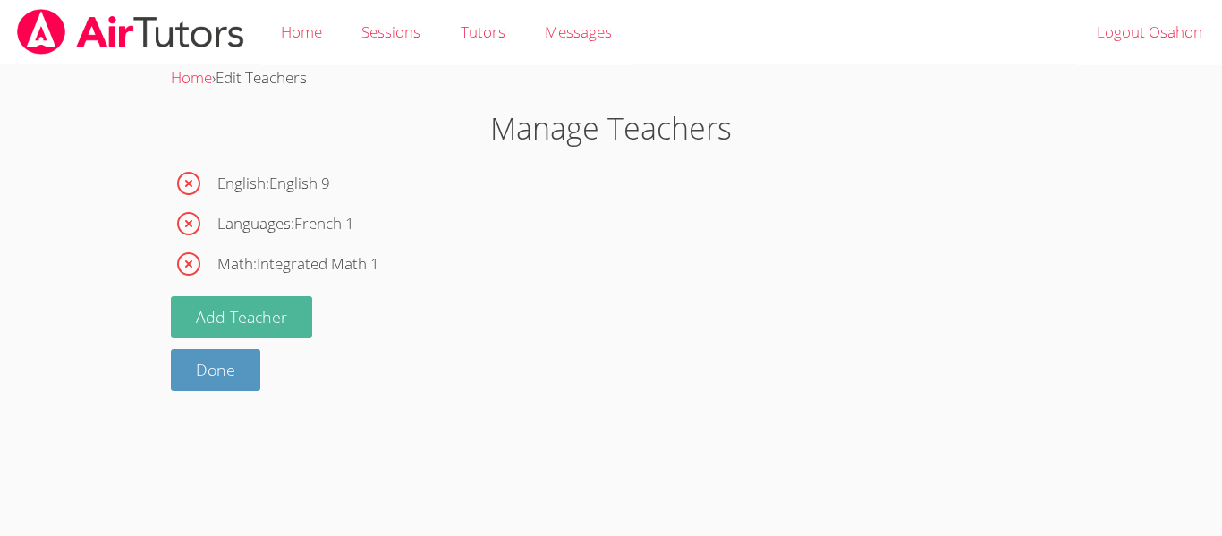
click at [264, 302] on button "Add Teacher" at bounding box center [241, 317] width 141 height 42
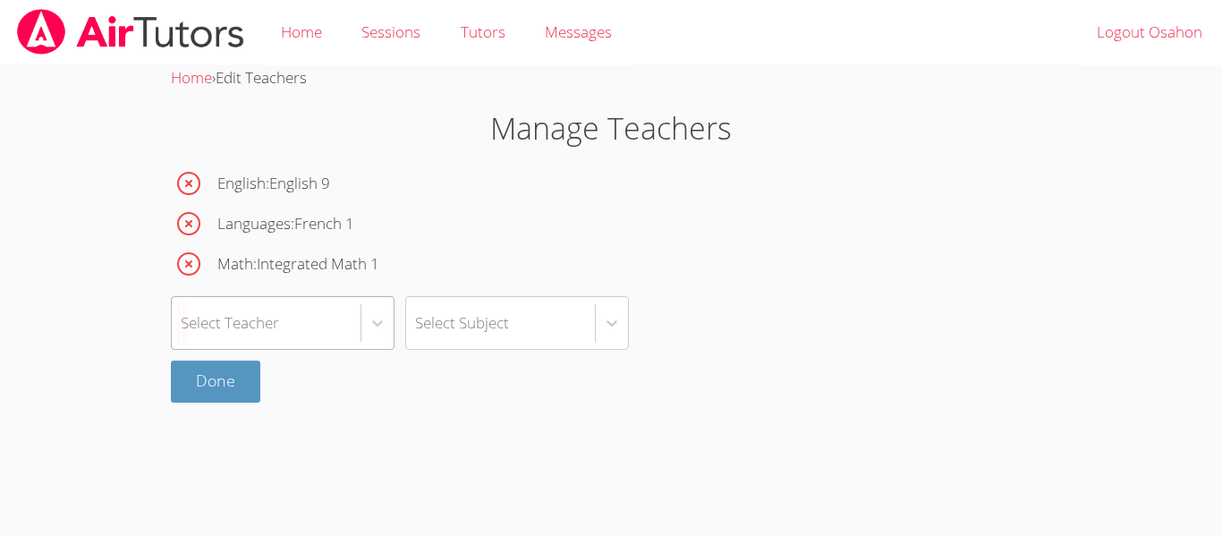
click at [347, 304] on div "Select Teacher" at bounding box center [266, 323] width 189 height 52
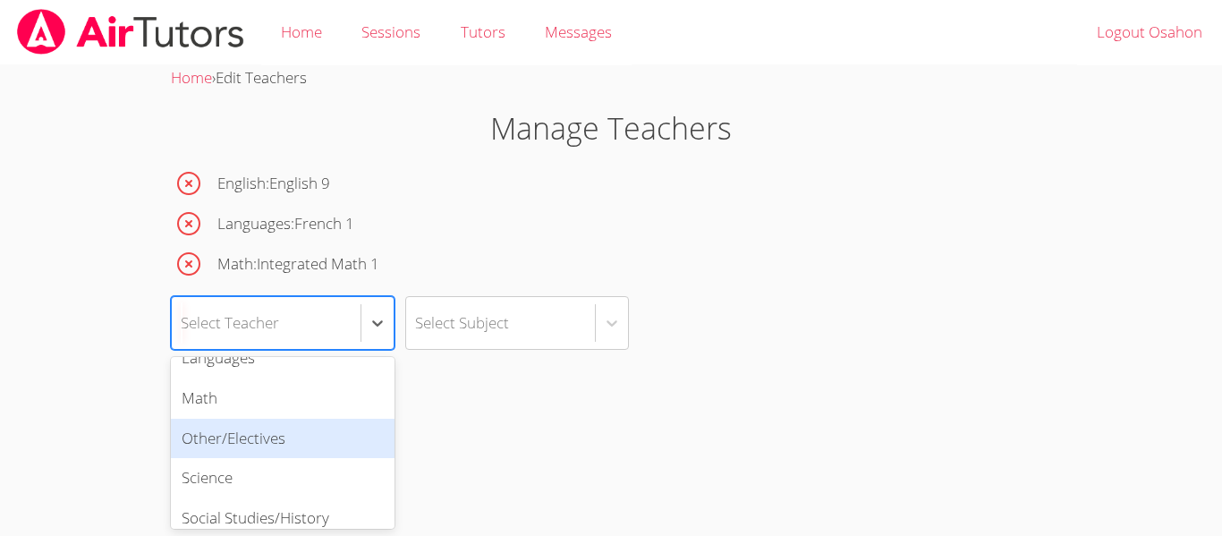
scroll to position [76, 0]
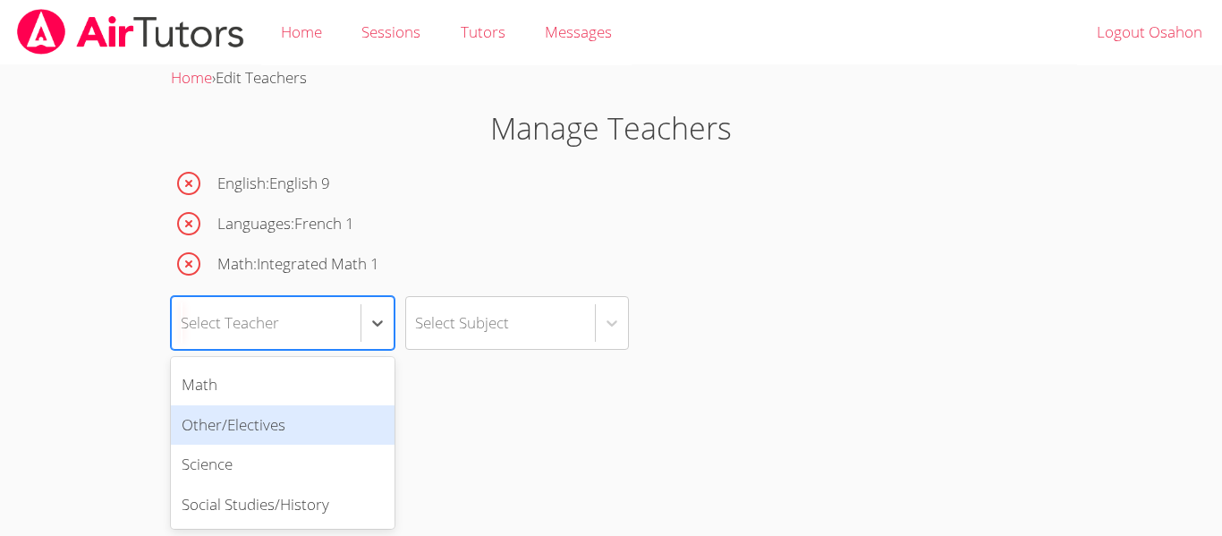
click at [303, 421] on div "Other/Electives" at bounding box center [283, 425] width 224 height 40
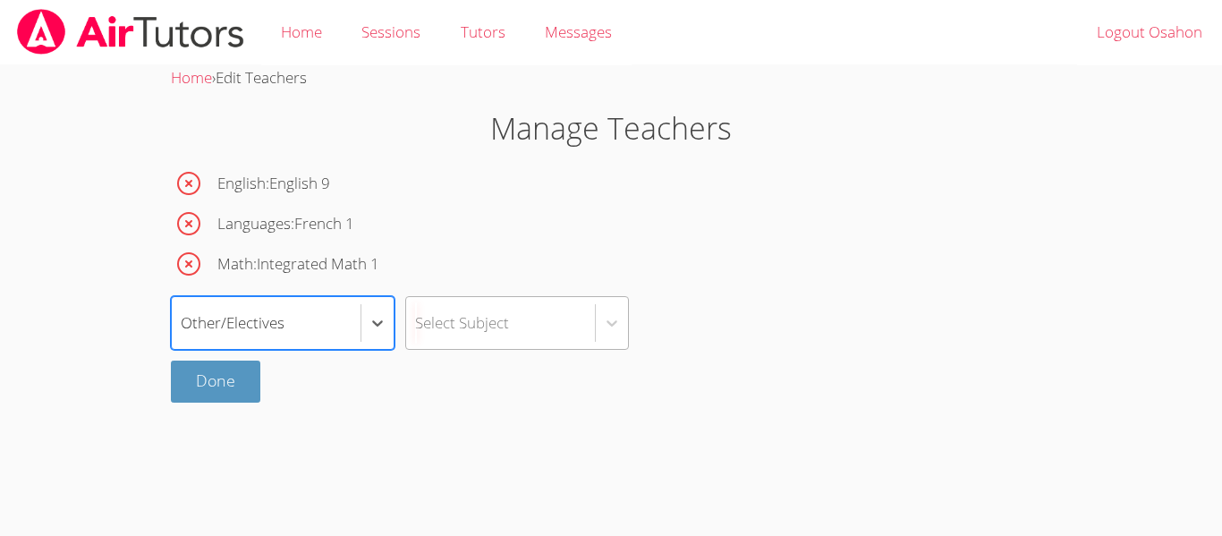
click at [438, 336] on div "Select Subject" at bounding box center [462, 323] width 94 height 26
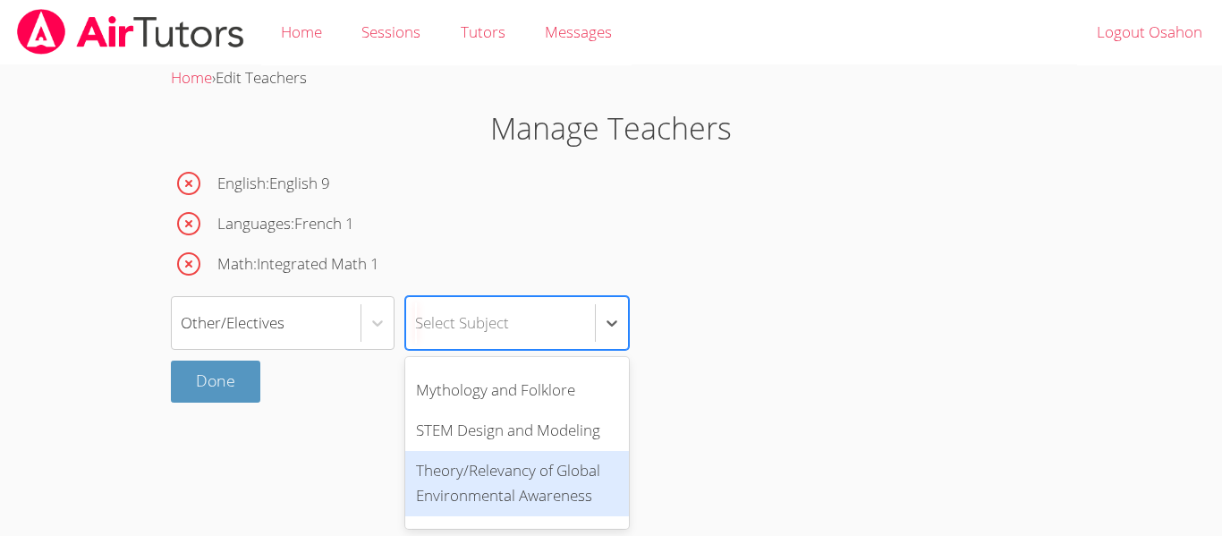
scroll to position [796, 0]
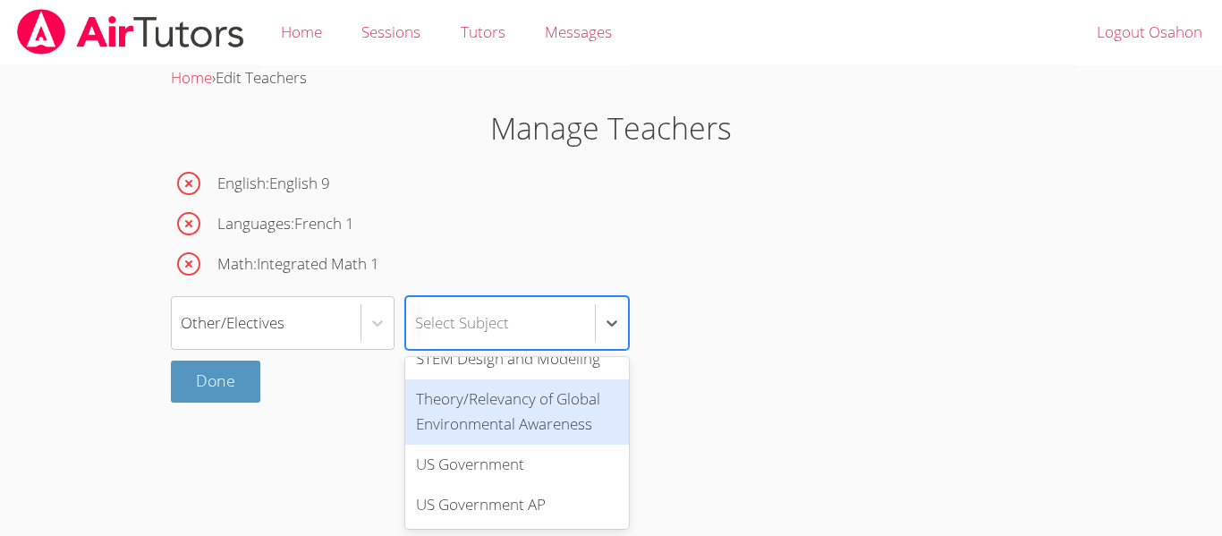
click at [499, 421] on div "Theory/Relevancy of Global Environmental Awareness" at bounding box center [517, 412] width 224 height 66
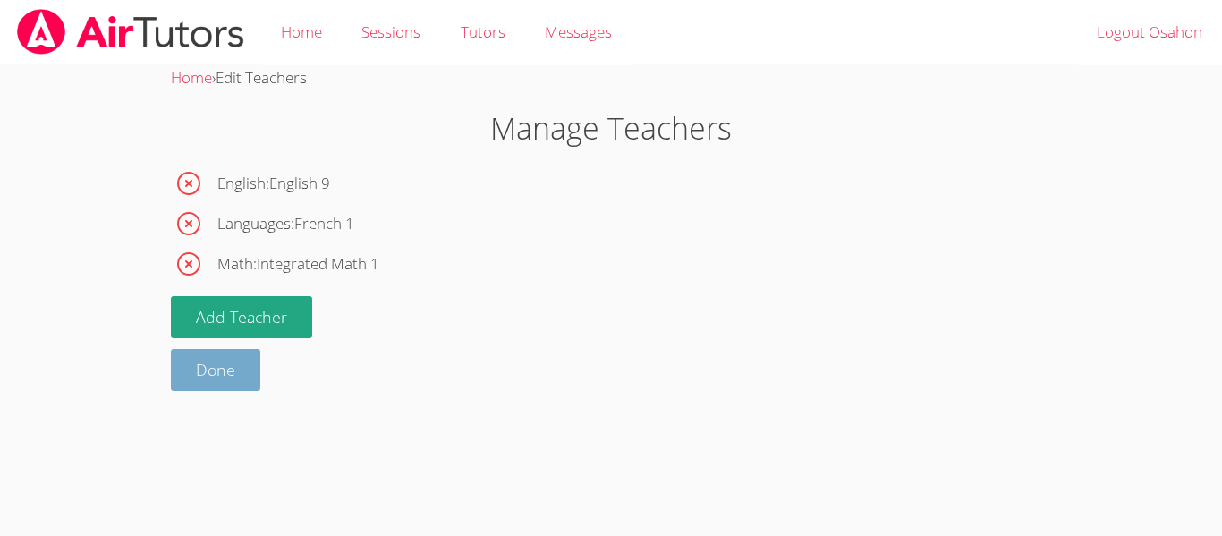
click at [228, 361] on link "Done" at bounding box center [215, 370] width 89 height 42
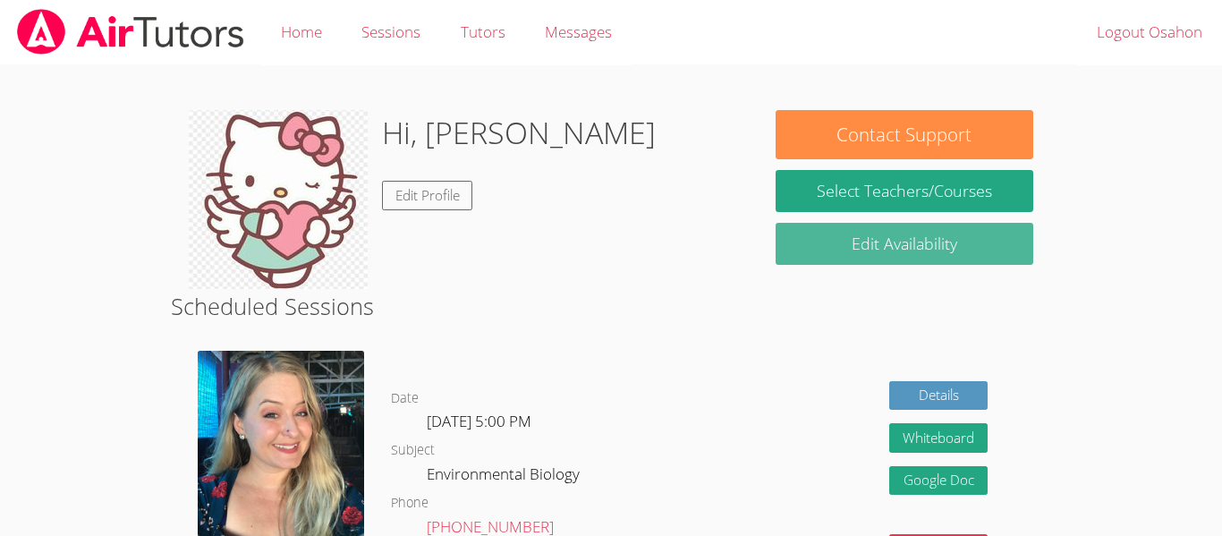
click at [842, 233] on link "Edit Availability" at bounding box center [905, 244] width 258 height 42
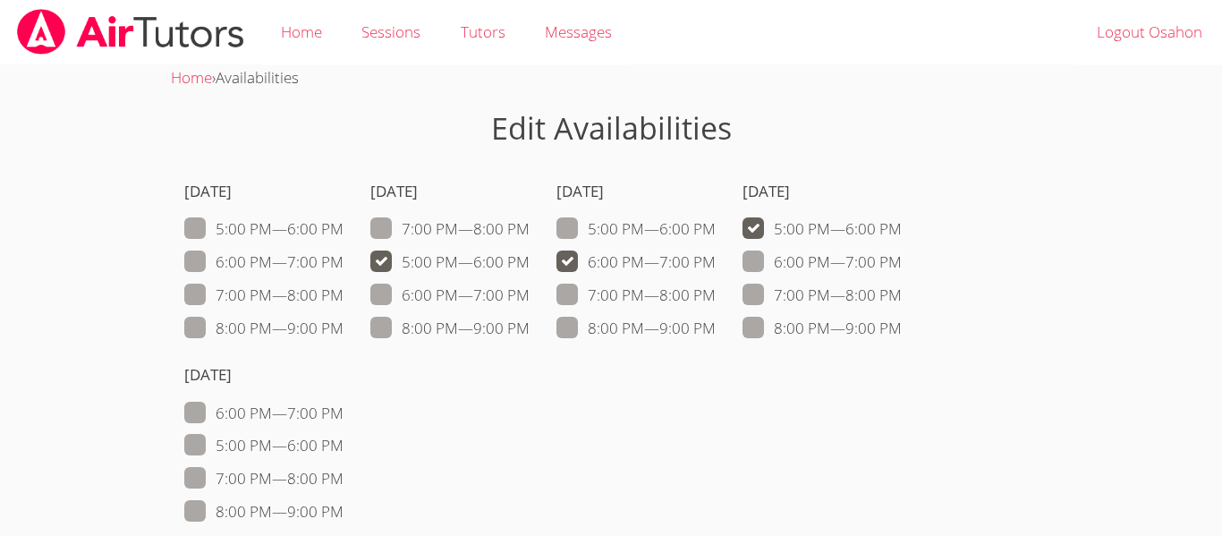
scroll to position [92, 0]
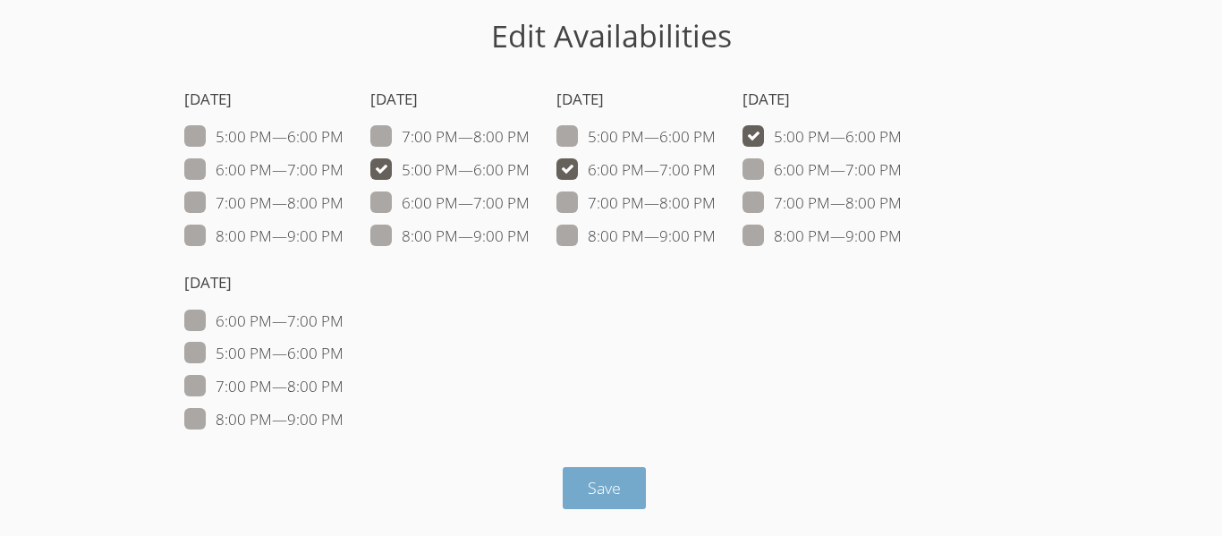
click at [599, 480] on span "Save" at bounding box center [604, 487] width 33 height 21
